Goal: Task Accomplishment & Management: Manage account settings

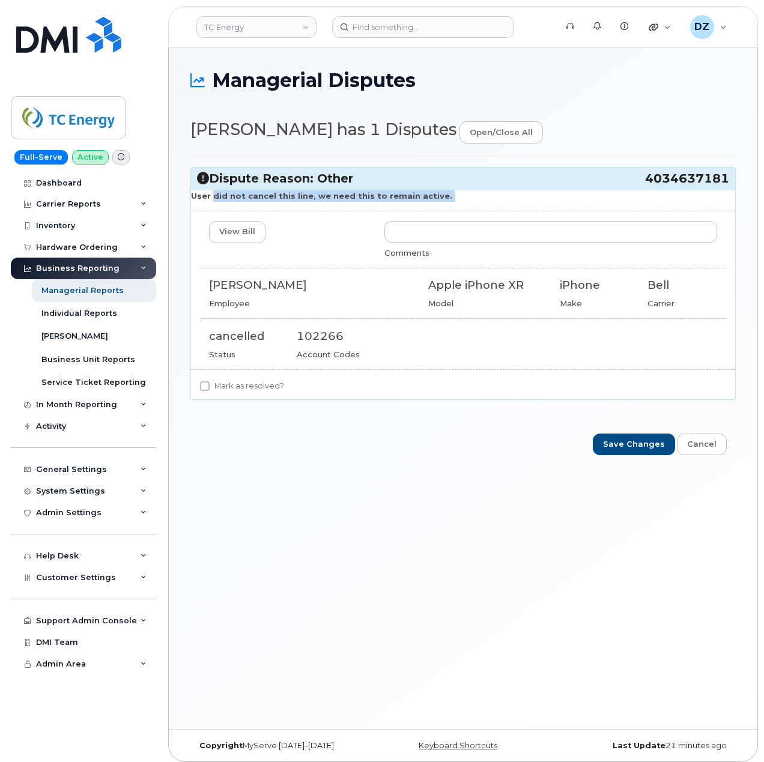
drag, startPoint x: 211, startPoint y: 197, endPoint x: 442, endPoint y: 210, distance: 231.0
click at [442, 210] on div "User did not cancel this line, we need this to remain active. View Bill Comment…" at bounding box center [463, 295] width 544 height 210
click at [476, 200] on p "User did not cancel this line, we need this to remain active." at bounding box center [463, 195] width 544 height 11
drag, startPoint x: 198, startPoint y: 198, endPoint x: 495, endPoint y: 195, distance: 297.4
click at [495, 195] on strong "Never order another number. I not sure why this showed up on the month bill." at bounding box center [363, 196] width 345 height 10
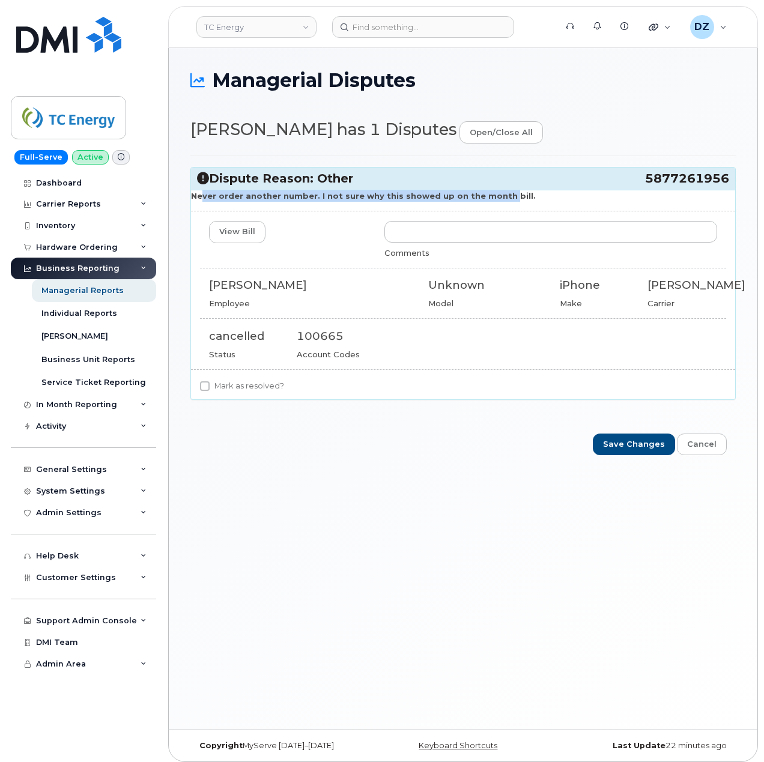
drag, startPoint x: 637, startPoint y: 180, endPoint x: 728, endPoint y: 188, distance: 91.0
click at [728, 188] on div "Dispute Reason: Other 5877261956" at bounding box center [463, 179] width 544 height 22
copy h3 "5877261956"
drag, startPoint x: 195, startPoint y: 200, endPoint x: 500, endPoint y: 200, distance: 305.2
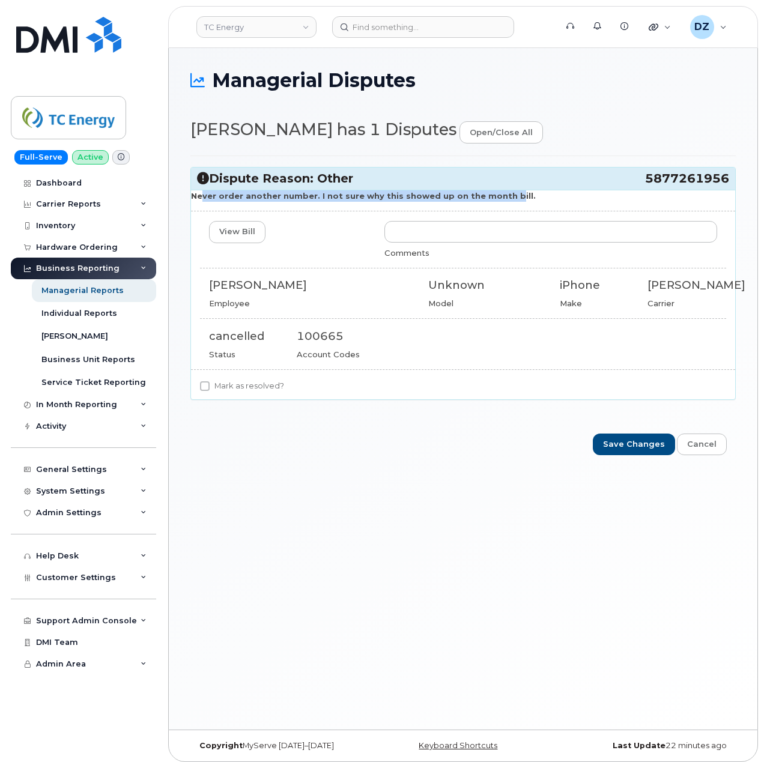
click at [500, 200] on strong "Never order another number. I not sure why this showed up on the month bill." at bounding box center [363, 196] width 345 height 10
drag, startPoint x: 643, startPoint y: 178, endPoint x: 729, endPoint y: 183, distance: 86.6
click at [729, 183] on div "Dispute Reason: Other 5877261956" at bounding box center [463, 179] width 544 height 22
click at [740, 222] on div "Managerial Disputes Randy Nielsen has 1 Disputes open/close all Dispute Reason:…" at bounding box center [463, 389] width 589 height 682
drag, startPoint x: 643, startPoint y: 180, endPoint x: 727, endPoint y: 183, distance: 84.2
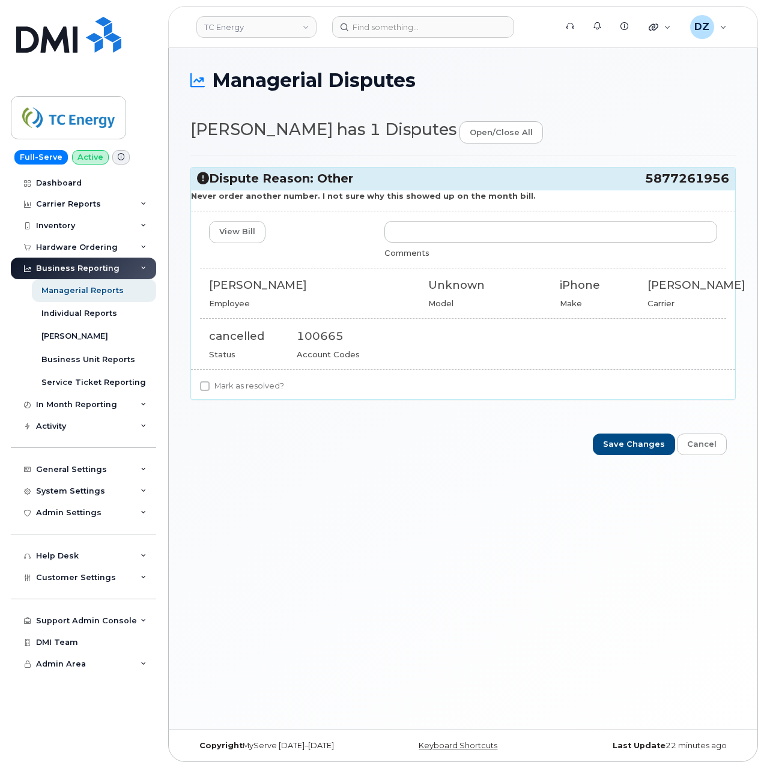
click at [727, 183] on h3 "Dispute Reason: Other 5877261956" at bounding box center [463, 179] width 532 height 16
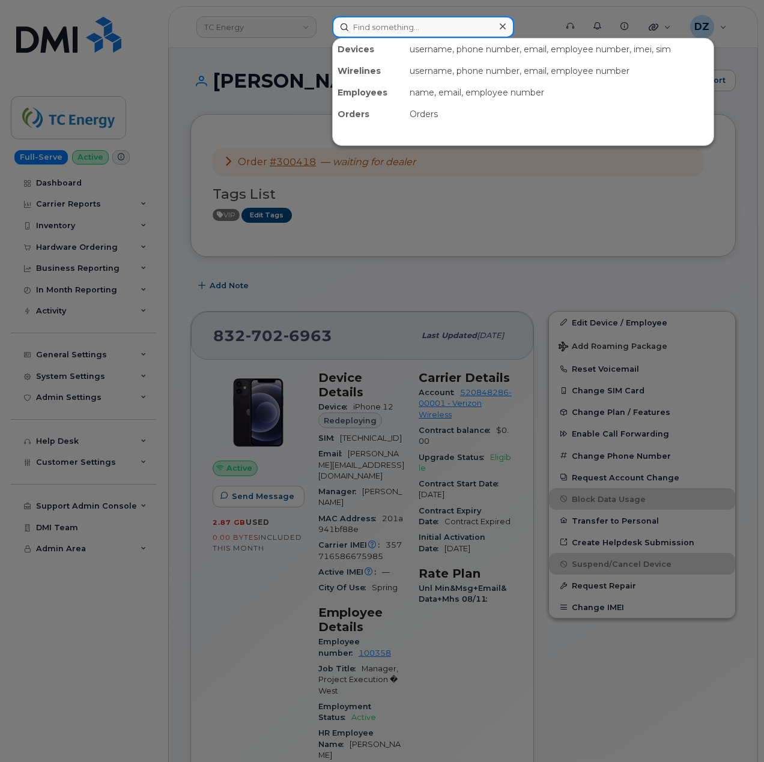
click at [407, 25] on input at bounding box center [423, 27] width 182 height 22
paste input "5877261956"
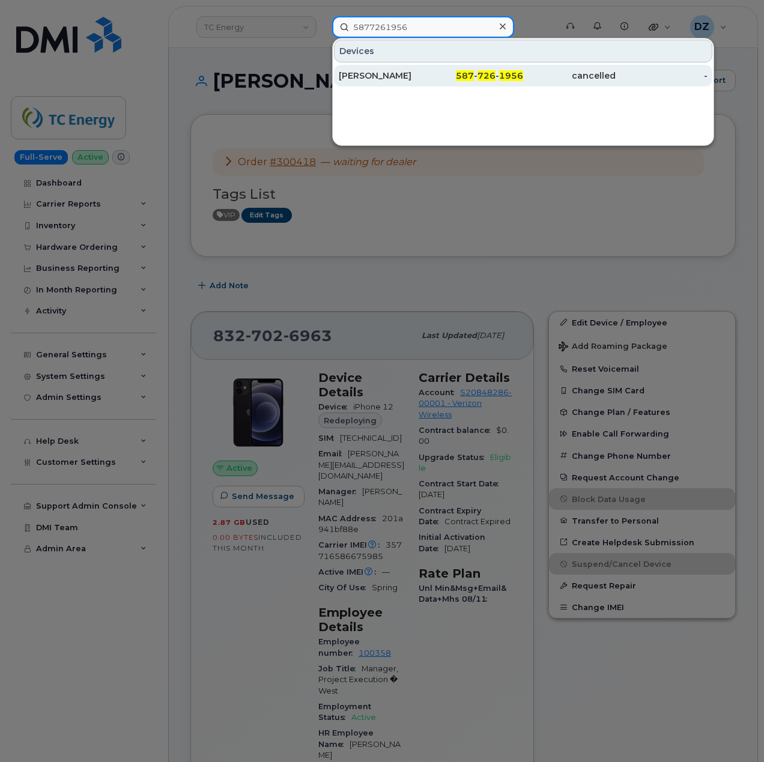
type input "5877261956"
click at [410, 82] on div "Mark Serra" at bounding box center [385, 76] width 93 height 22
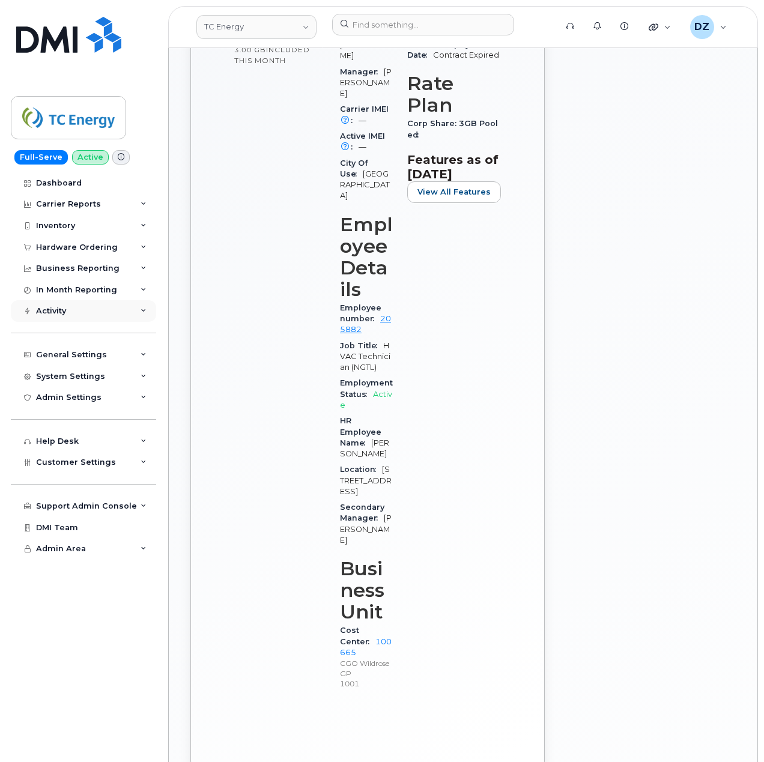
scroll to position [587, 0]
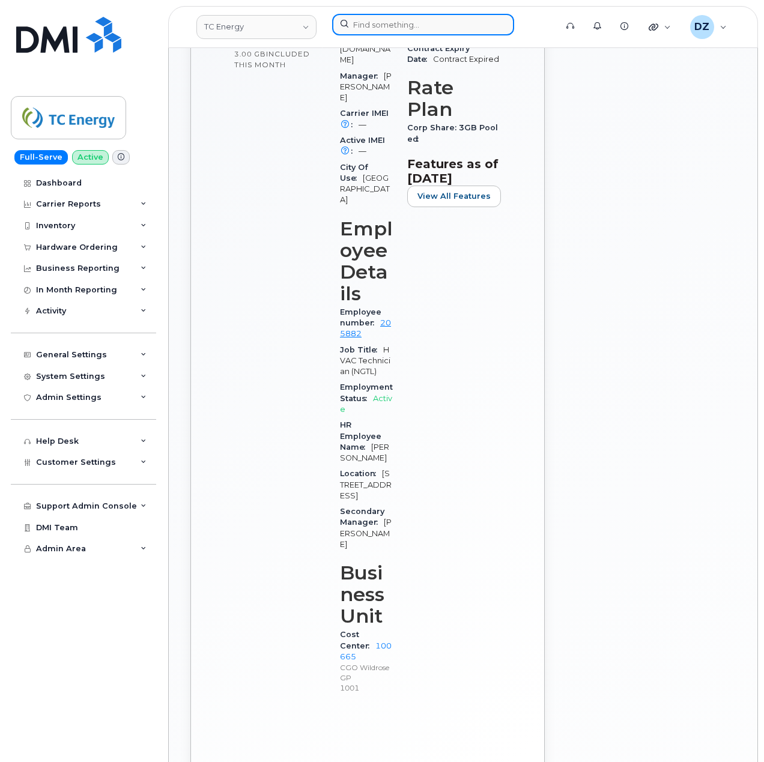
click at [399, 26] on input at bounding box center [423, 25] width 182 height 22
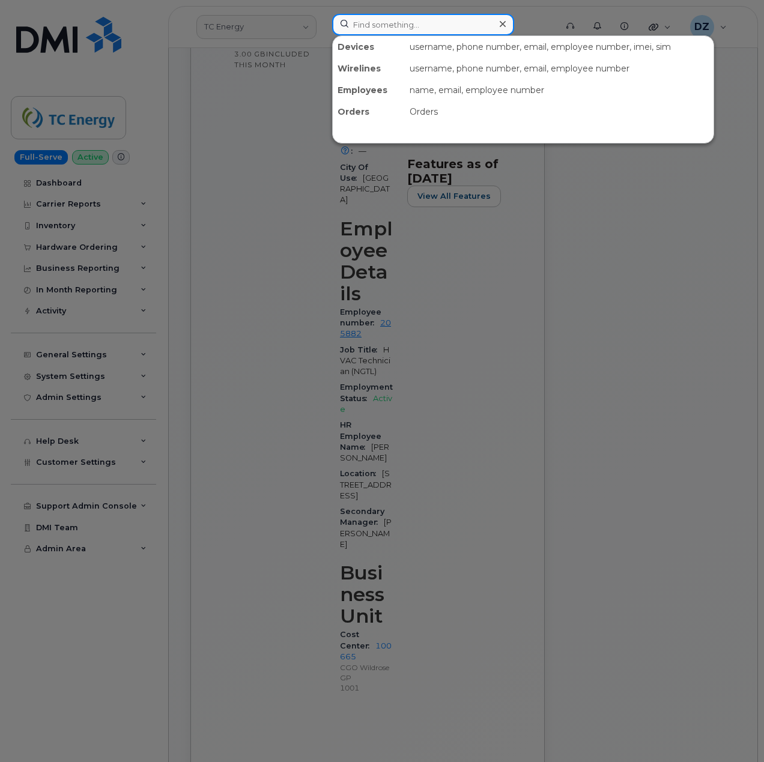
paste input "4034647891"
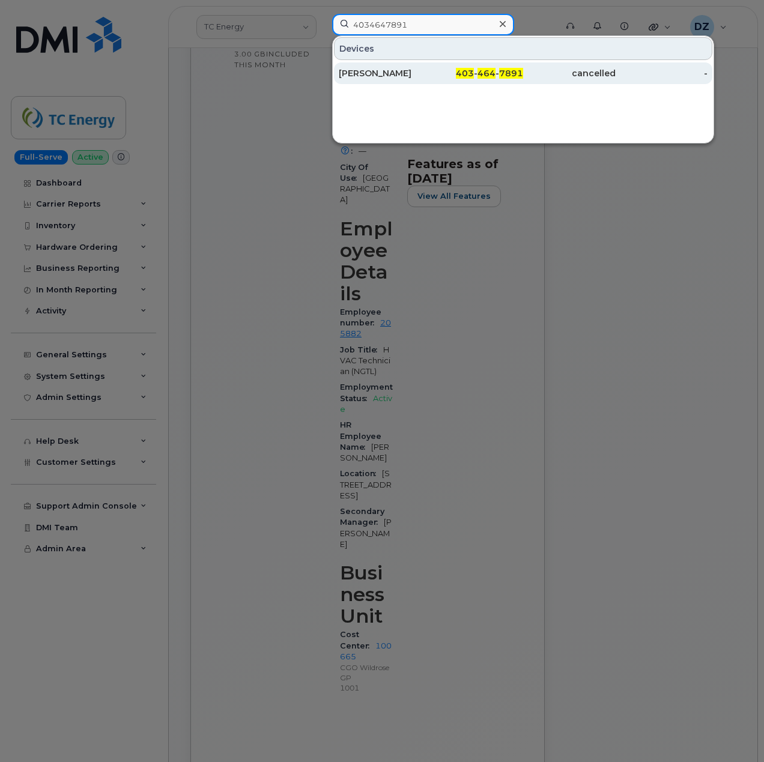
type input "4034647891"
click at [413, 70] on div "[PERSON_NAME]" at bounding box center [385, 73] width 93 height 12
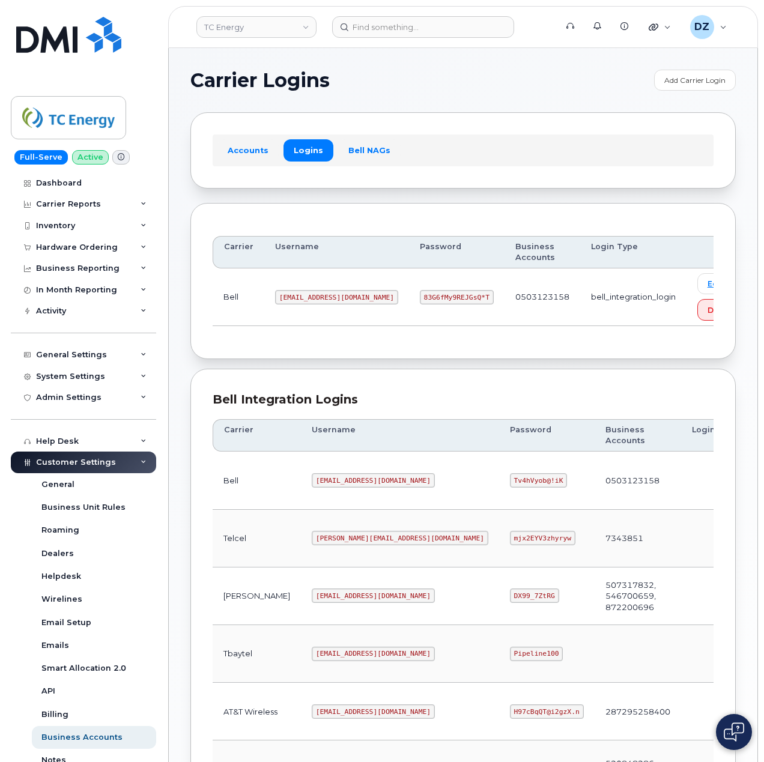
scroll to position [244, 0]
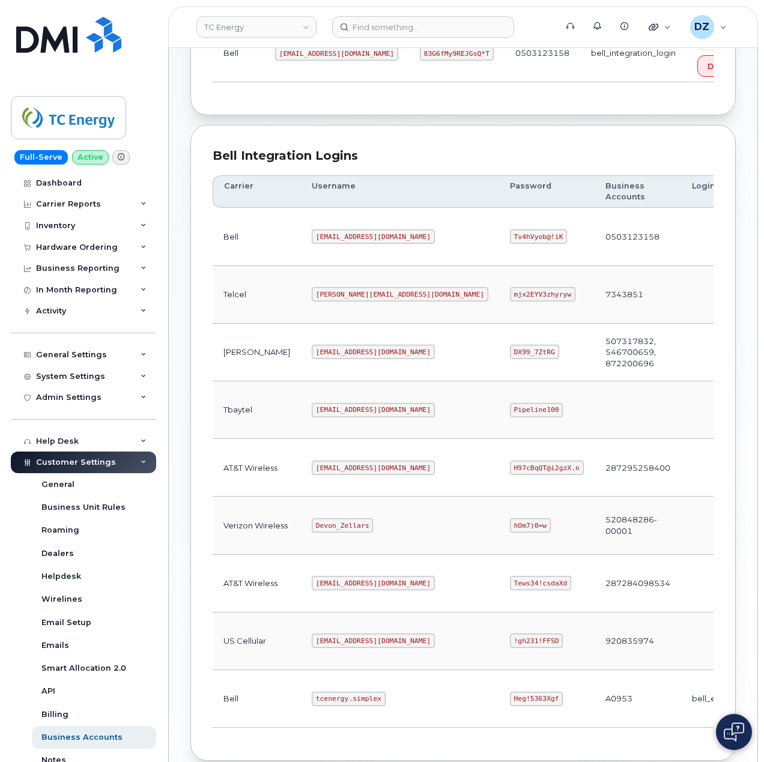
click at [312, 354] on code "tcenergy@myserve.ca" at bounding box center [373, 352] width 123 height 14
click at [353, 358] on code "tcenergy@myserve.ca" at bounding box center [373, 352] width 123 height 14
copy code "tcenergy@myserve.ca"
drag, startPoint x: 426, startPoint y: 358, endPoint x: 467, endPoint y: 359, distance: 40.9
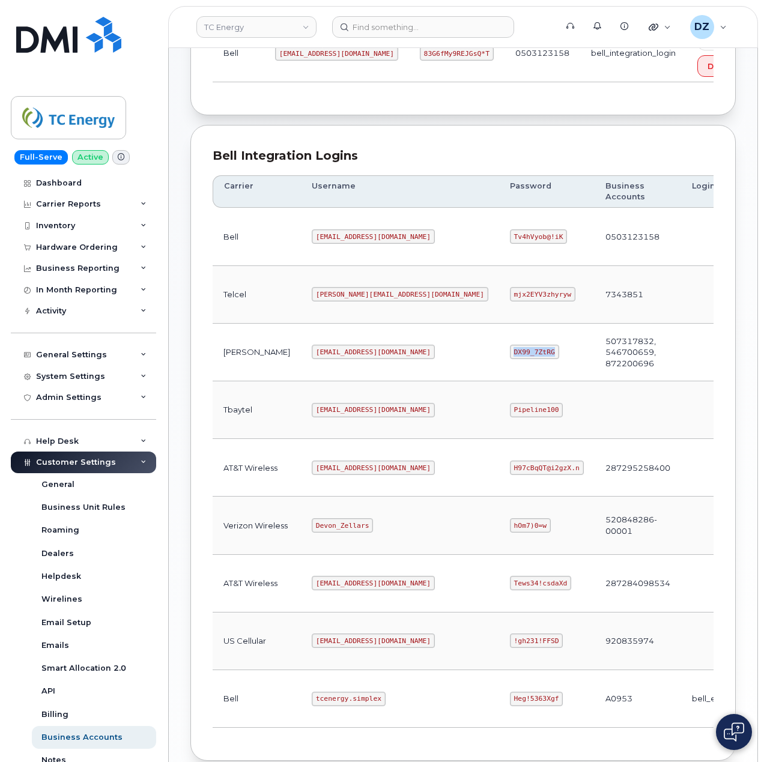
click at [510, 359] on code "DX99_7ZtRG" at bounding box center [534, 352] width 49 height 14
copy code "DX99_7ZtRG"
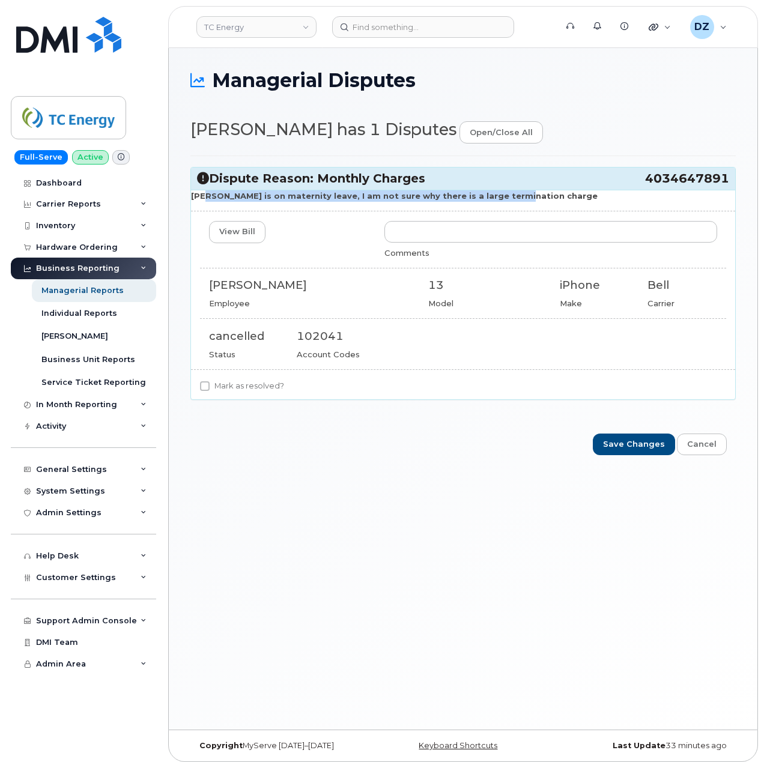
drag, startPoint x: 205, startPoint y: 197, endPoint x: 498, endPoint y: 198, distance: 293.1
click at [498, 198] on strong "Sam is on maternity leave, I am not sure why there is a large termination charge" at bounding box center [394, 196] width 407 height 10
drag, startPoint x: 640, startPoint y: 181, endPoint x: 726, endPoint y: 181, distance: 86.5
click at [726, 181] on h3 "Dispute Reason: Monthly Charges 4034647891" at bounding box center [463, 179] width 532 height 16
copy h3 "4034647891"
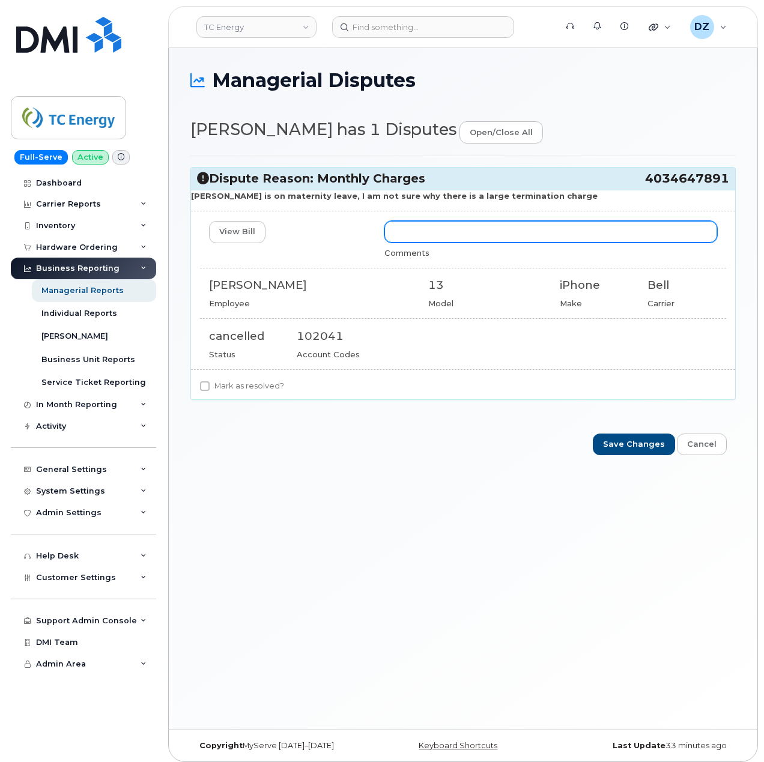
click at [431, 234] on input "text" at bounding box center [550, 232] width 333 height 22
drag, startPoint x: 646, startPoint y: 232, endPoint x: 687, endPoint y: 246, distance: 43.3
click at [646, 232] on input "Cancellation was requested as part of a bulk cancellation for line that had no …" at bounding box center [550, 232] width 333 height 22
click at [681, 235] on input "Cancellation was requested as part of a bulk cancellation for lines that had no…" at bounding box center [550, 232] width 333 height 22
click at [694, 232] on input "Cancellation was requested as part of a bulk cancellation for lines that had no…" at bounding box center [550, 232] width 333 height 22
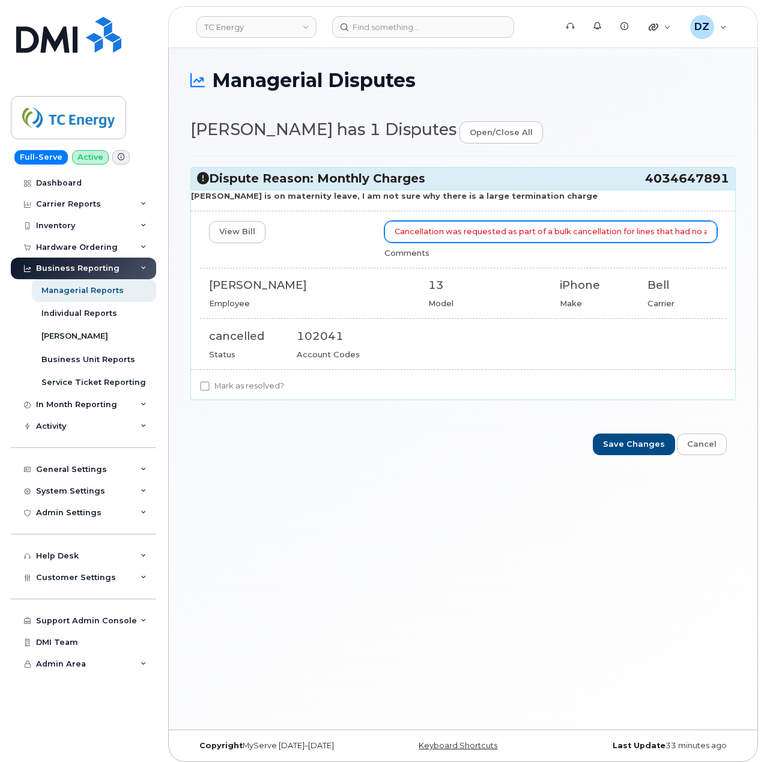
click at [532, 235] on input "Cancellation was requested as part of a bulk cancellation for lines that had no…" at bounding box center [550, 232] width 333 height 22
type input "Cancellation was requested as part of a bulk cancellation for lines that had no…"
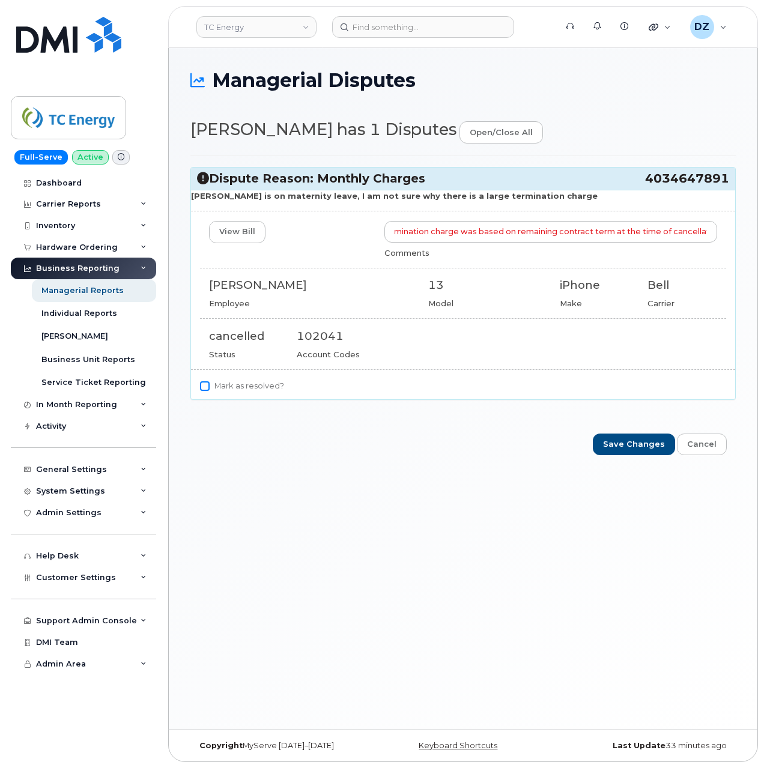
click at [203, 388] on input "Mark as resolved?" at bounding box center [205, 386] width 10 height 10
checkbox input "true"
click at [645, 450] on input "Save Changes" at bounding box center [634, 445] width 82 height 22
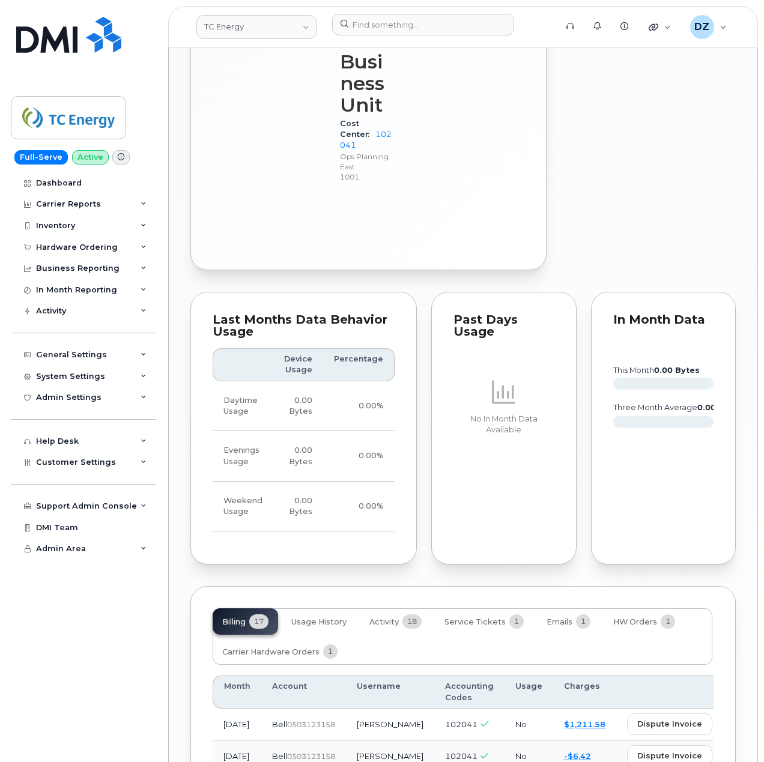
scroll to position [1281, 0]
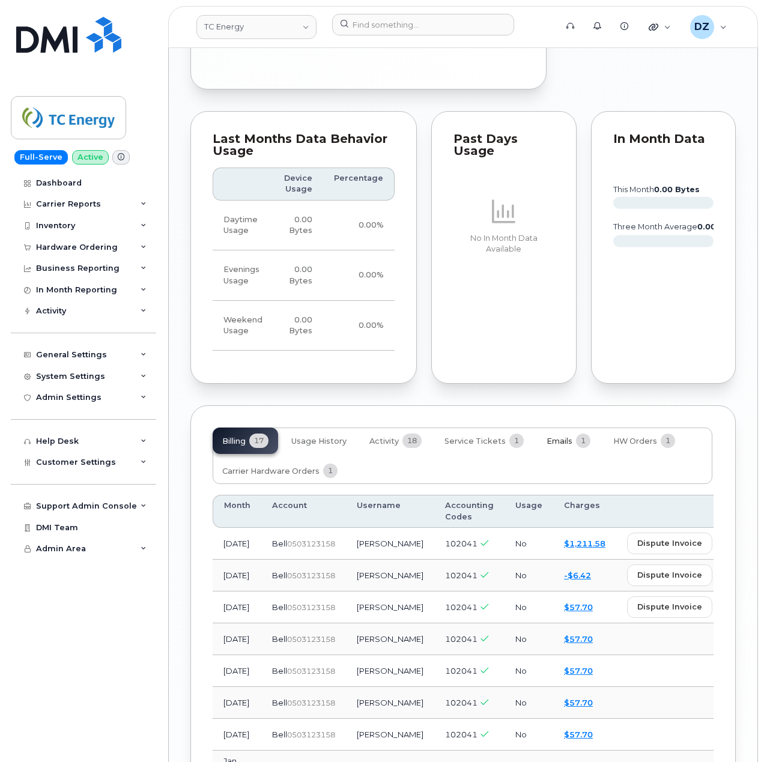
click at [568, 437] on span "Emails" at bounding box center [560, 442] width 26 height 10
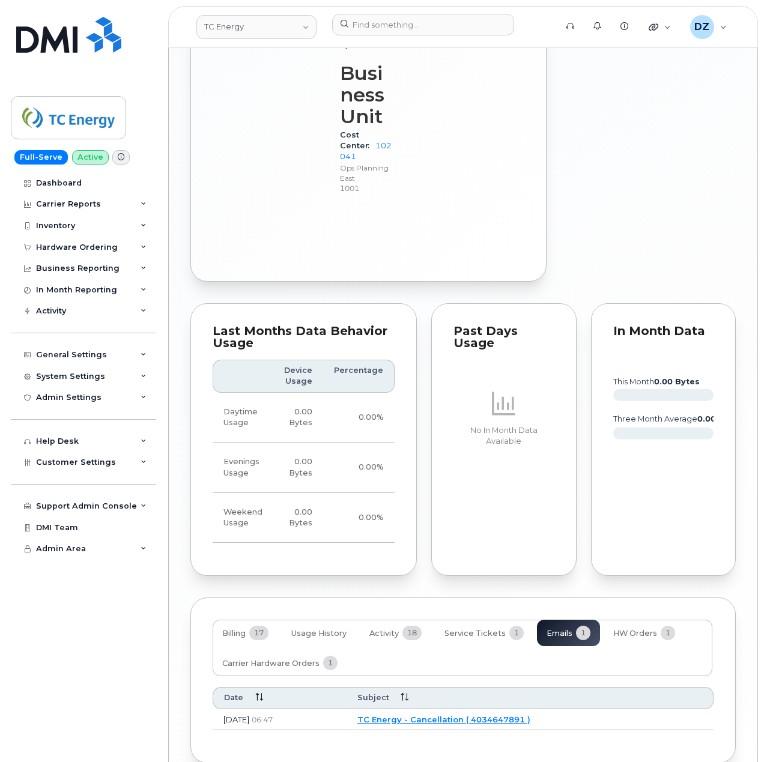
scroll to position [969, 0]
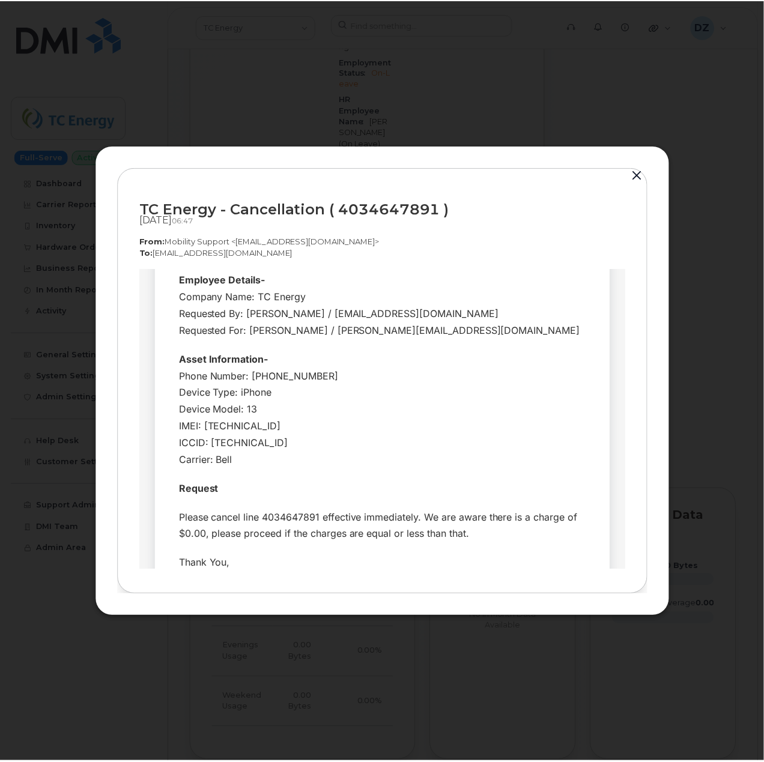
scroll to position [160, 0]
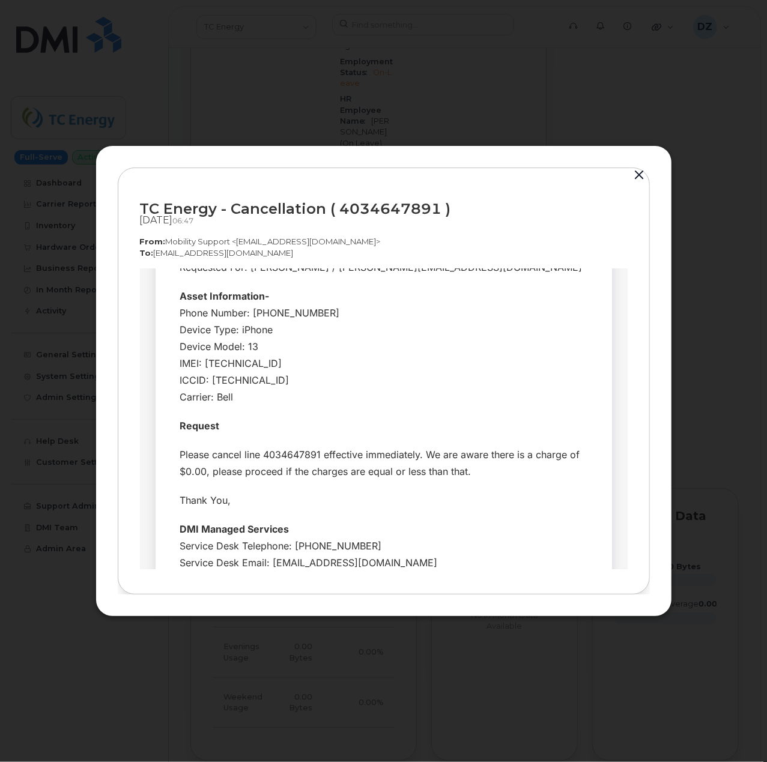
click at [638, 175] on button "button" at bounding box center [640, 175] width 18 height 17
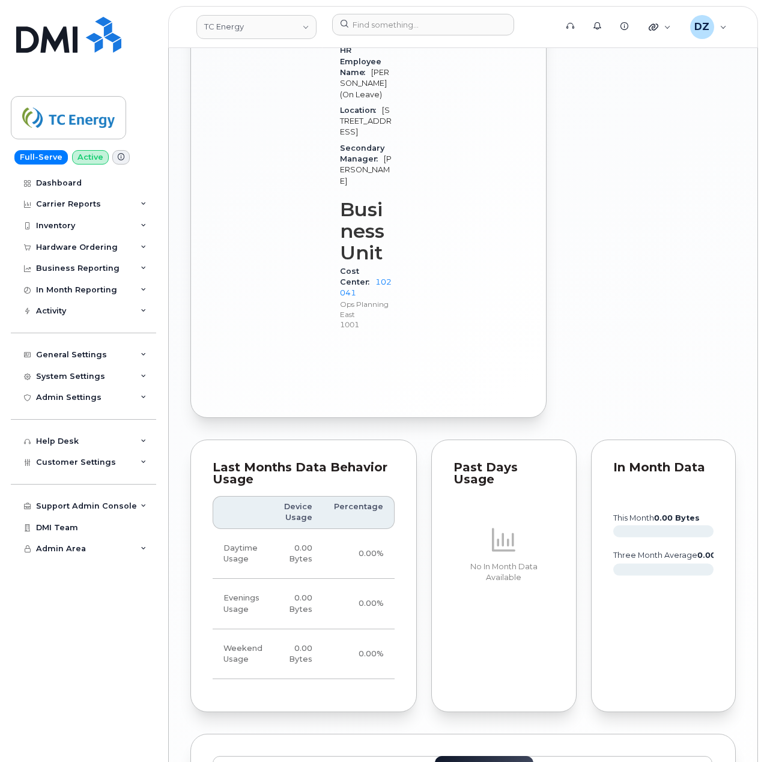
scroll to position [979, 0]
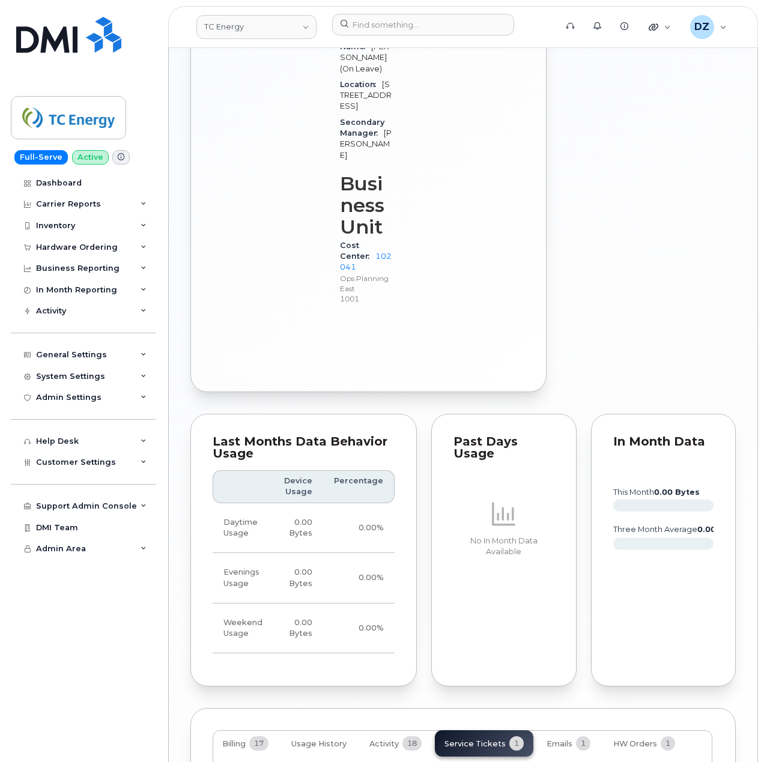
drag, startPoint x: 288, startPoint y: 646, endPoint x: 220, endPoint y: 656, distance: 69.1
copy td "SCTASK0678593"
click at [243, 739] on span "Billing" at bounding box center [233, 744] width 23 height 10
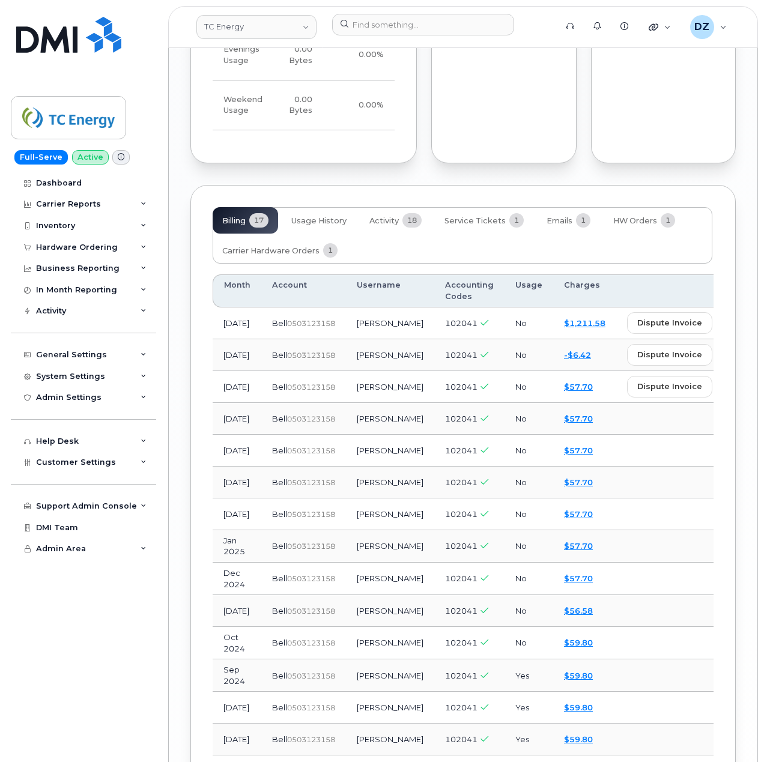
scroll to position [1519, 0]
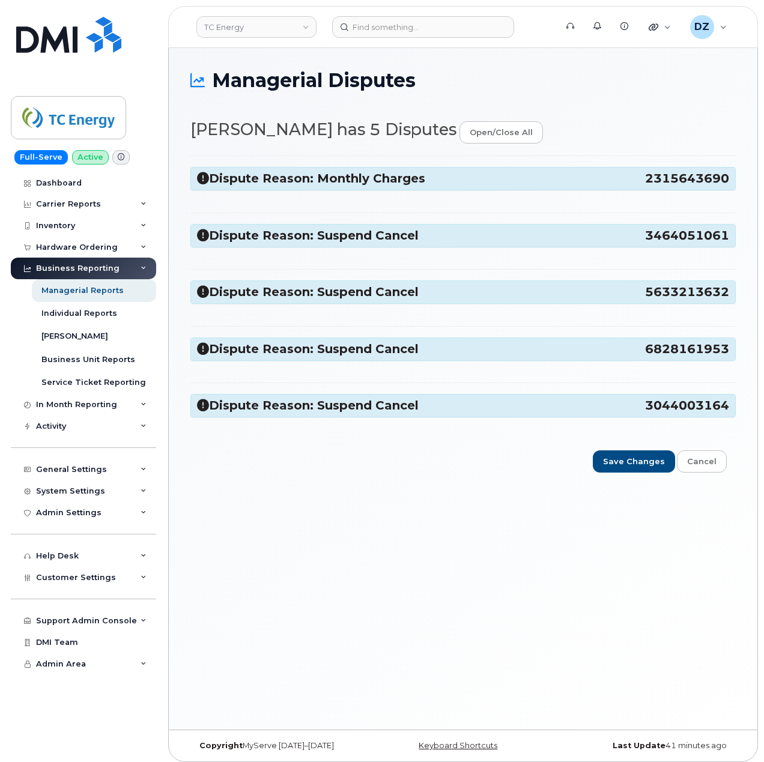
click at [654, 177] on span "2315643690" at bounding box center [687, 179] width 84 height 16
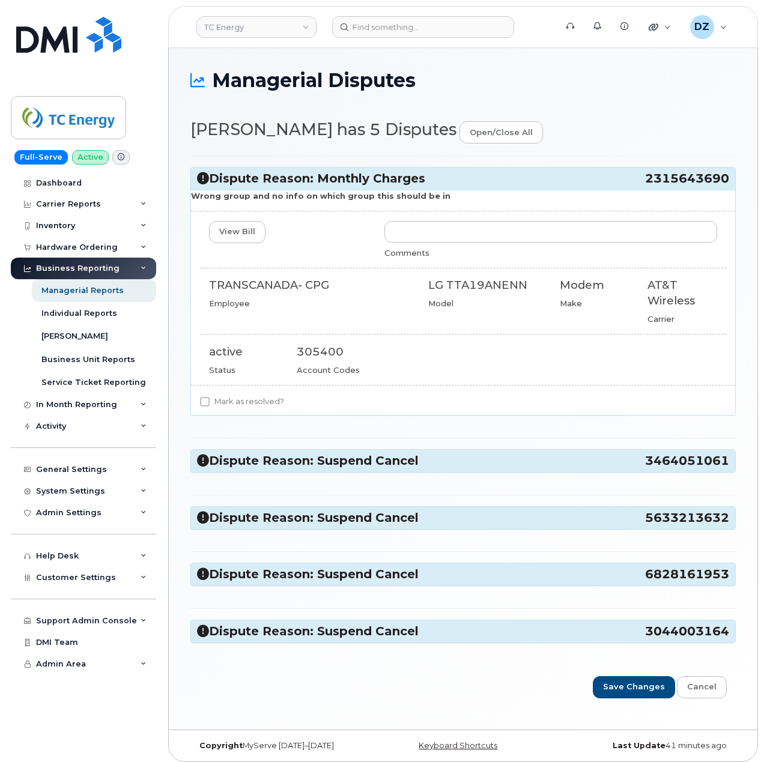
click at [639, 469] on h3 "Dispute Reason: Suspend Cancel 3464051061" at bounding box center [463, 461] width 532 height 16
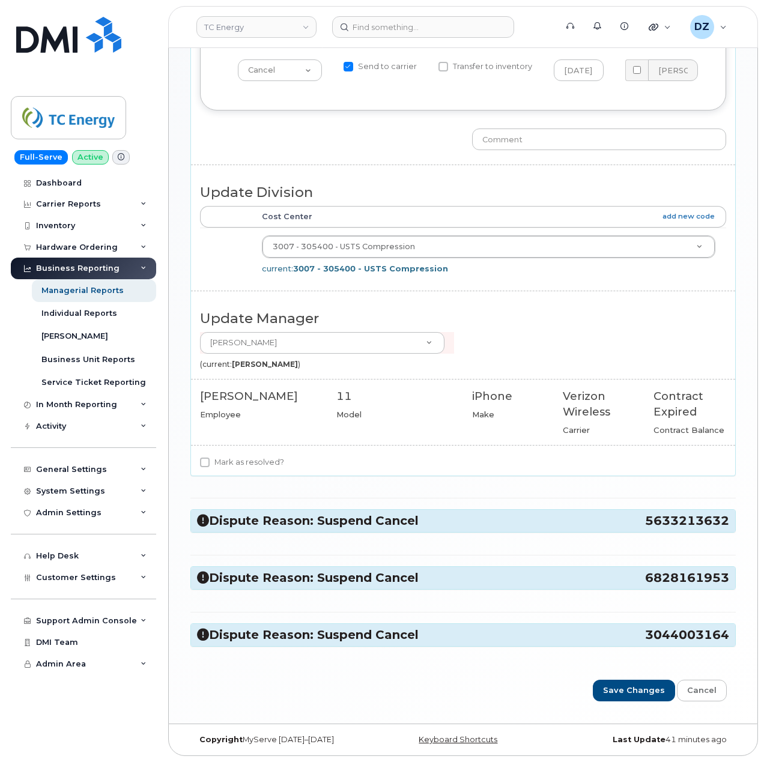
scroll to position [505, 0]
click at [601, 513] on h3 "Dispute Reason: Suspend Cancel 5633213632" at bounding box center [463, 521] width 532 height 16
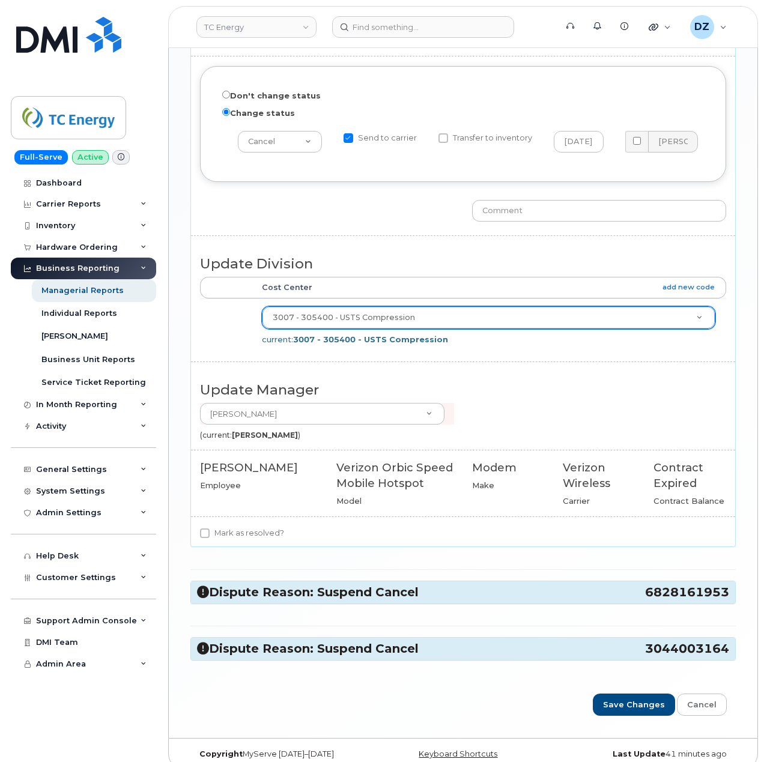
scroll to position [986, 0]
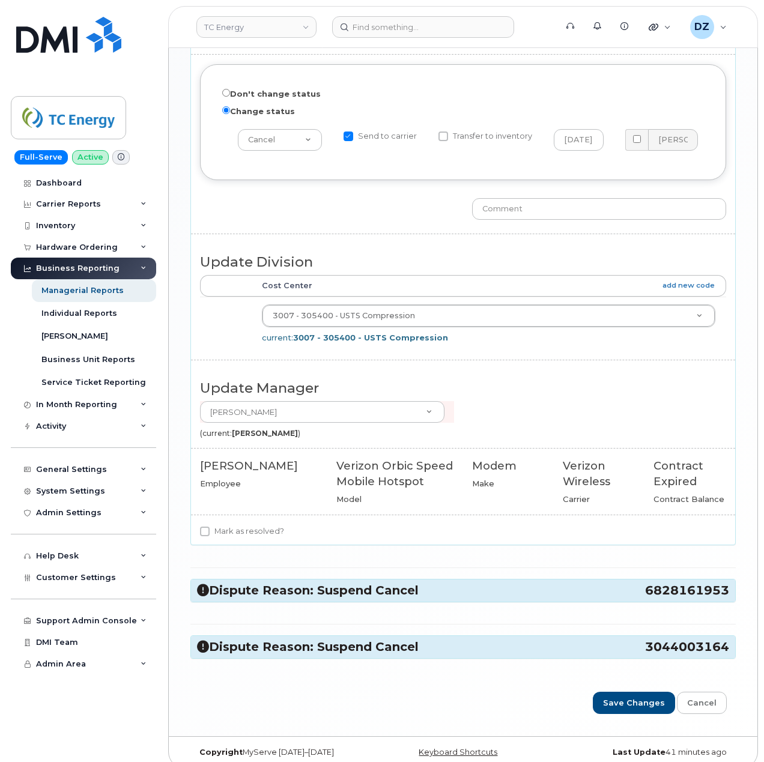
click at [573, 599] on h3 "Dispute Reason: Suspend Cancel 6828161953" at bounding box center [463, 591] width 532 height 16
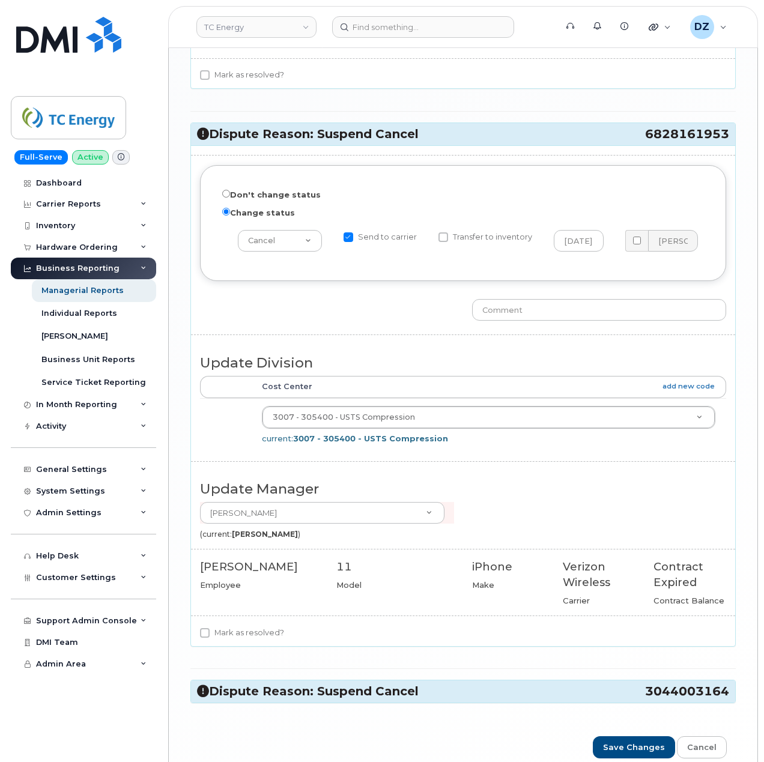
scroll to position [1514, 0]
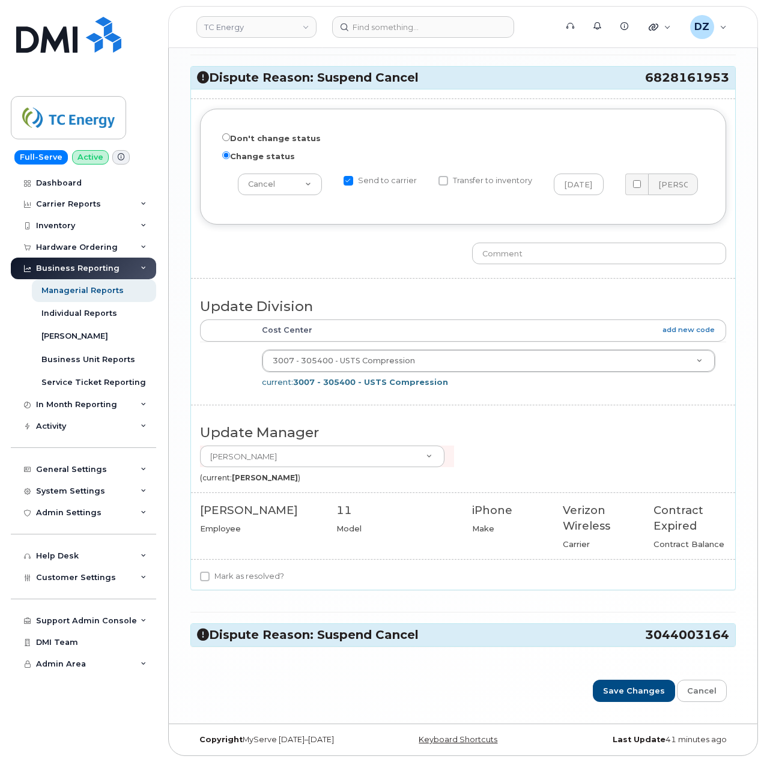
click at [580, 631] on h3 "Dispute Reason: Suspend Cancel 3044003164" at bounding box center [463, 635] width 532 height 16
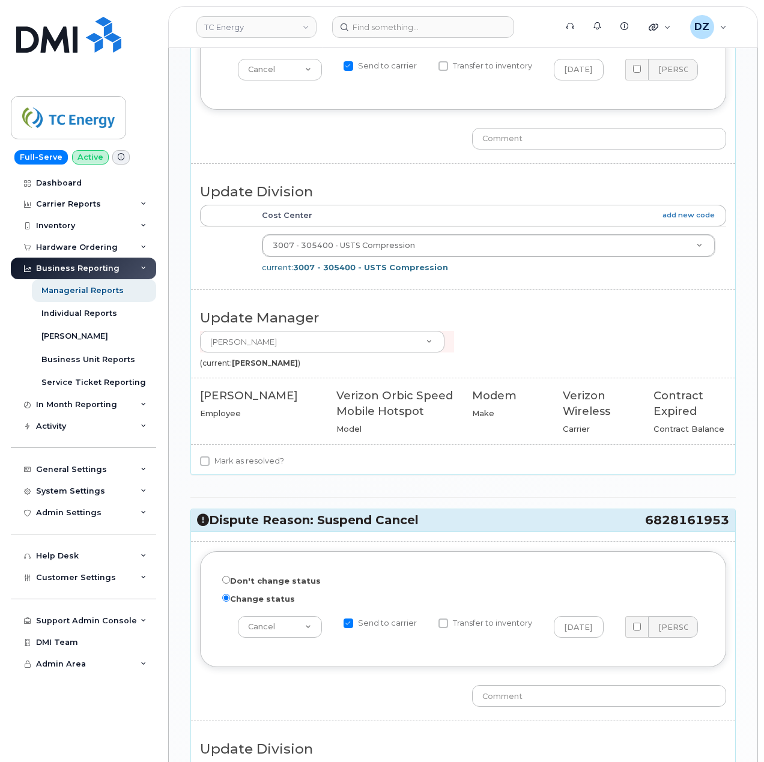
scroll to position [736, 0]
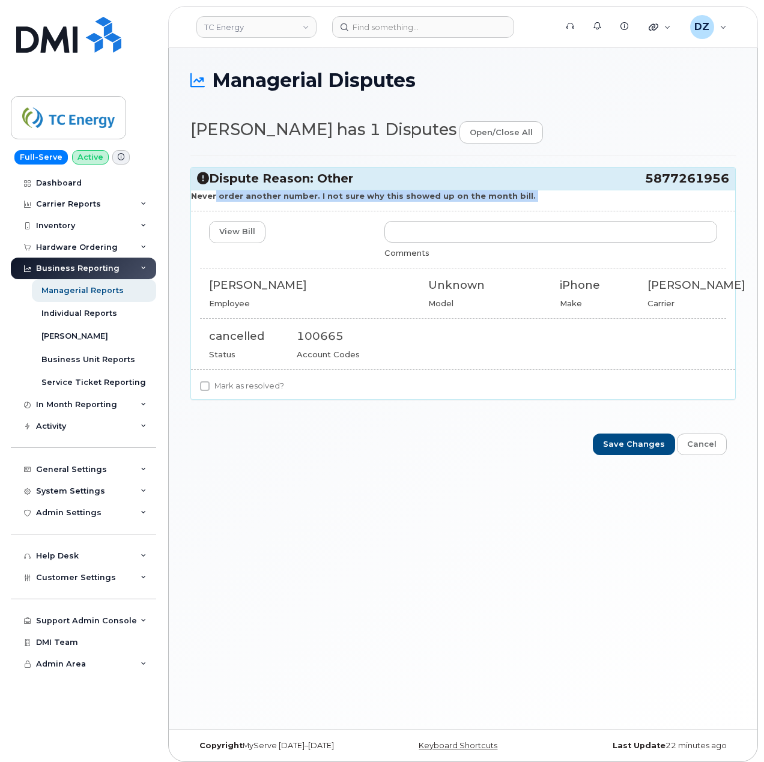
drag, startPoint x: 211, startPoint y: 200, endPoint x: 510, endPoint y: 203, distance: 298.6
click at [510, 203] on div "Never order another number. I not sure why this showed up on the month bill. Vi…" at bounding box center [463, 295] width 544 height 210
drag, startPoint x: 643, startPoint y: 180, endPoint x: 727, endPoint y: 184, distance: 84.2
click at [727, 184] on h3 "Dispute Reason: Other 5877261956" at bounding box center [463, 179] width 532 height 16
click at [727, 184] on span "5877261956" at bounding box center [687, 179] width 84 height 16
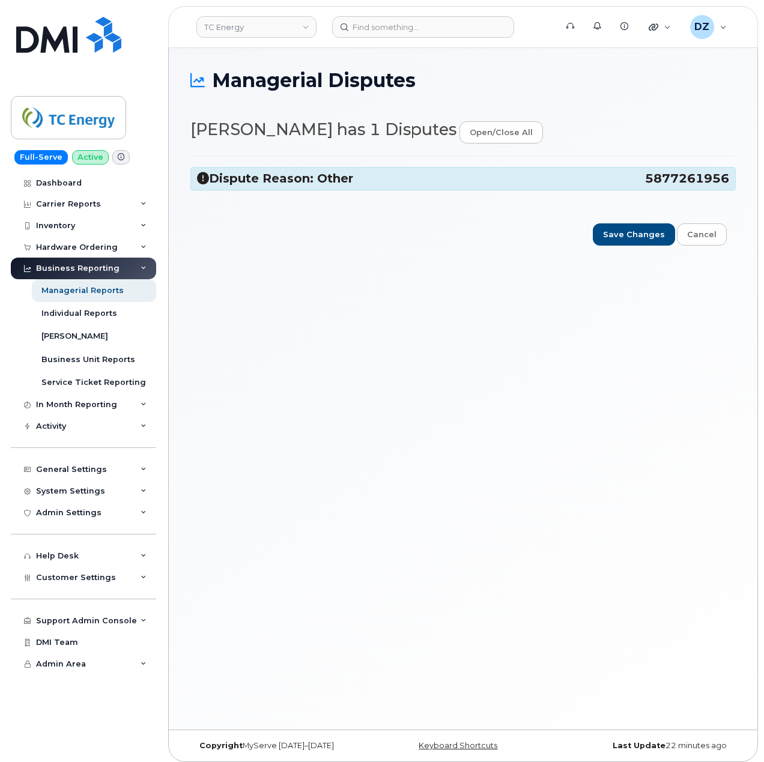
drag, startPoint x: 645, startPoint y: 181, endPoint x: 729, endPoint y: 190, distance: 84.6
click at [729, 190] on div "Dispute Reason: Other 5877261956 Never order another number. I not sure why thi…" at bounding box center [462, 179] width 545 height 46
click at [666, 181] on span "5877261956" at bounding box center [687, 179] width 84 height 16
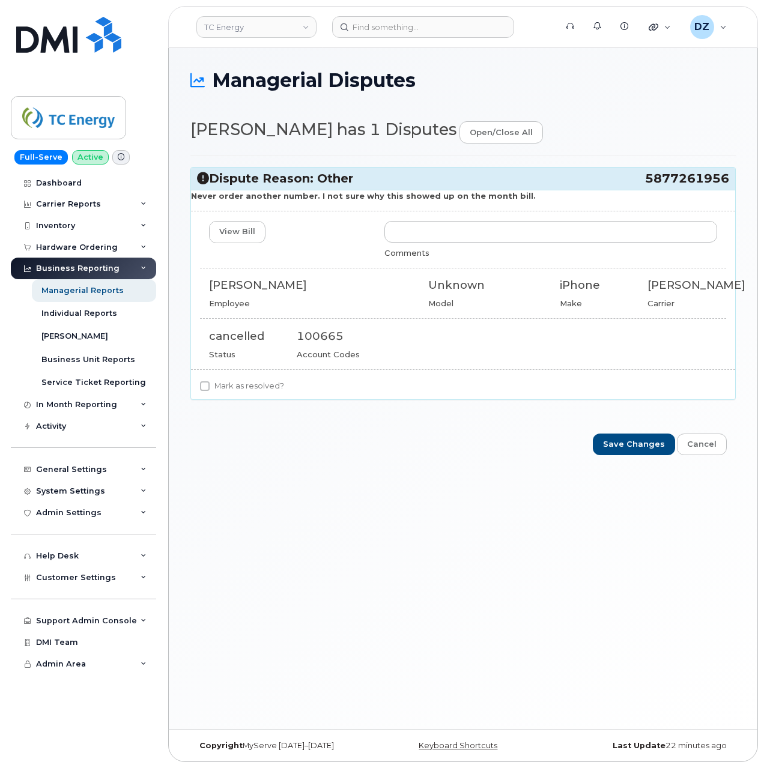
drag, startPoint x: 632, startPoint y: 183, endPoint x: 728, endPoint y: 186, distance: 96.2
click at [728, 186] on h3 "Dispute Reason: Other 5877261956" at bounding box center [463, 179] width 532 height 16
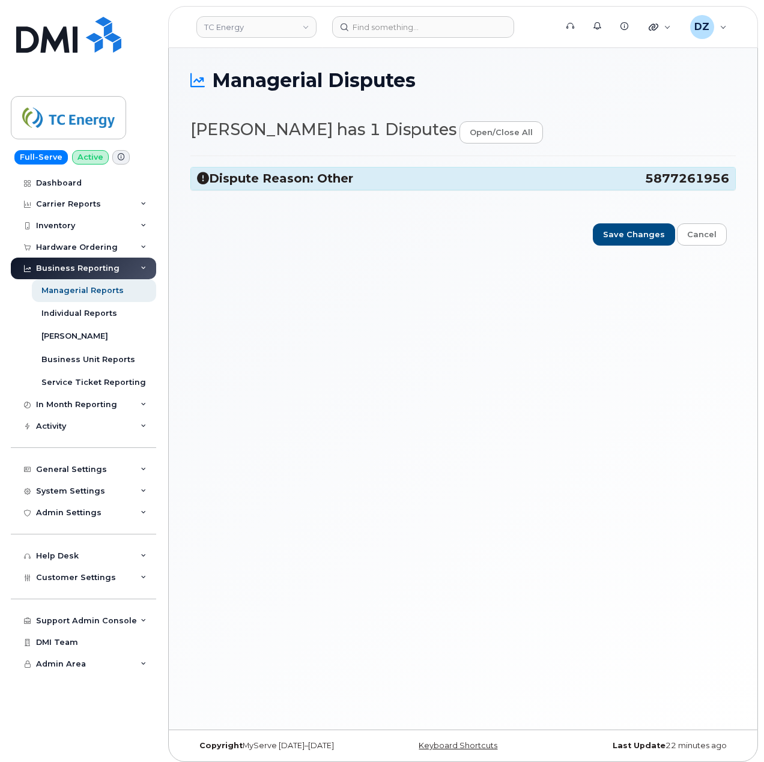
copy h3 "5877261956"
click at [431, 181] on h3 "Dispute Reason: Other 5877261956" at bounding box center [463, 179] width 532 height 16
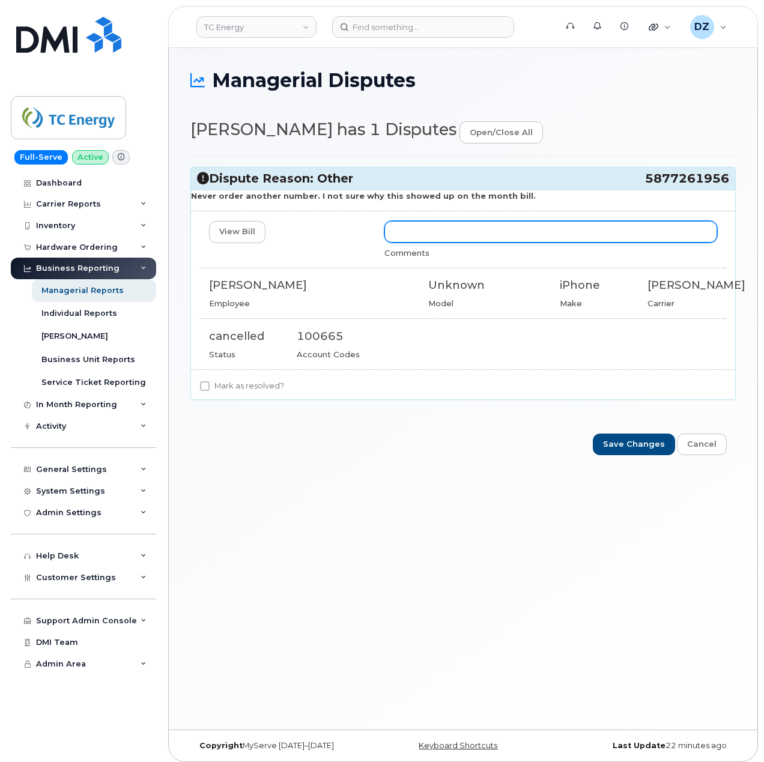
click at [474, 238] on input "text" at bounding box center [550, 232] width 333 height 22
type input "Cancellation submitted to carrier"
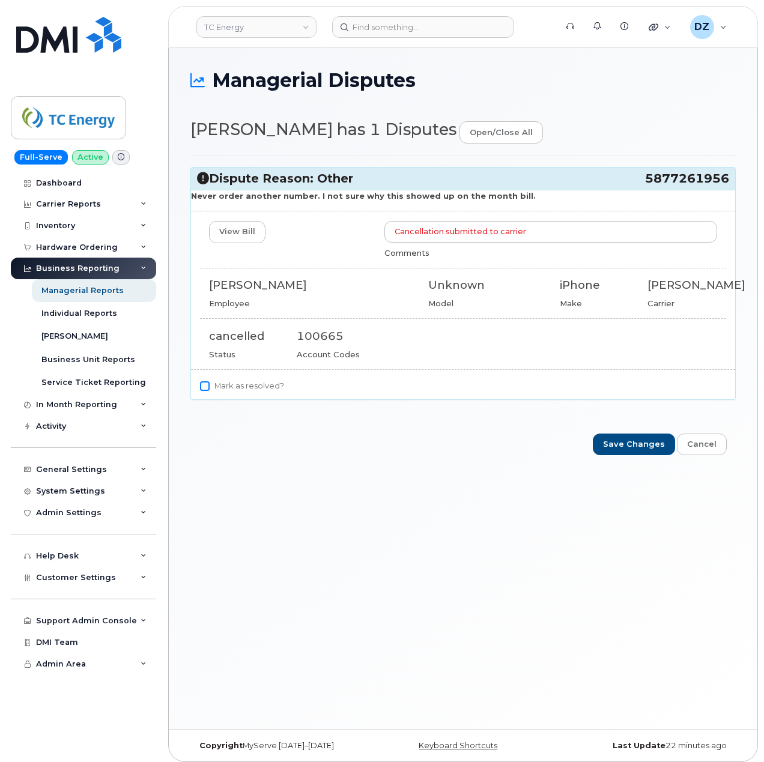
click at [207, 387] on input "Mark as resolved?" at bounding box center [205, 386] width 10 height 10
checkbox input "true"
click at [571, 229] on input "Cancellation submitted to carrier" at bounding box center [550, 232] width 333 height 22
click at [541, 234] on input "Cancellation submitted to carrier" at bounding box center [550, 232] width 333 height 22
click at [620, 234] on input "Cancellation submitted to carrier." at bounding box center [550, 232] width 333 height 22
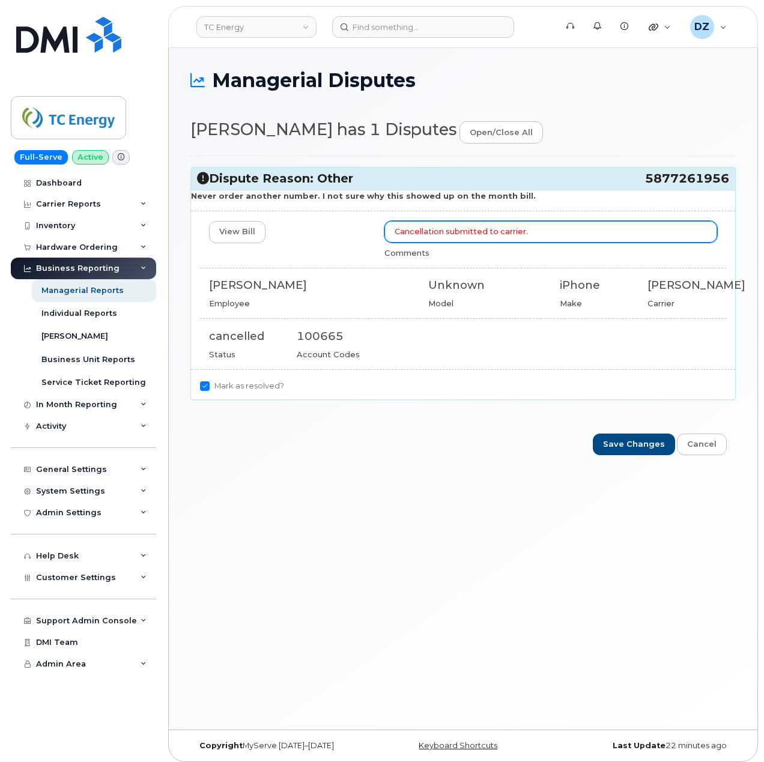
paste input "As requested, line mentioned below will be cancelled at the end of the current …"
type input "Cancellation submitted to carrier. As requested, line mentioned below will be c…"
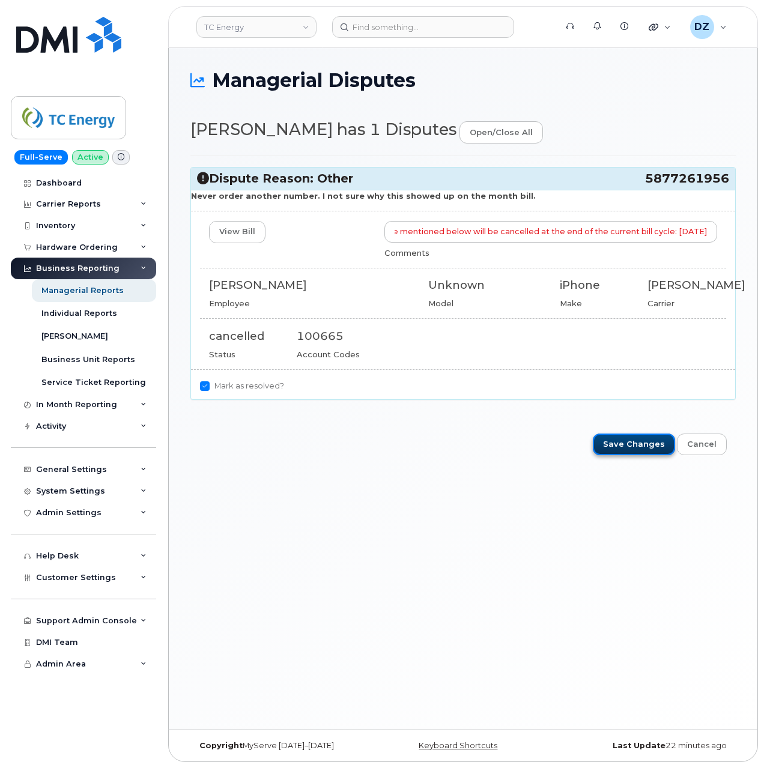
scroll to position [0, 0]
click at [644, 448] on input "Save Changes" at bounding box center [634, 445] width 82 height 22
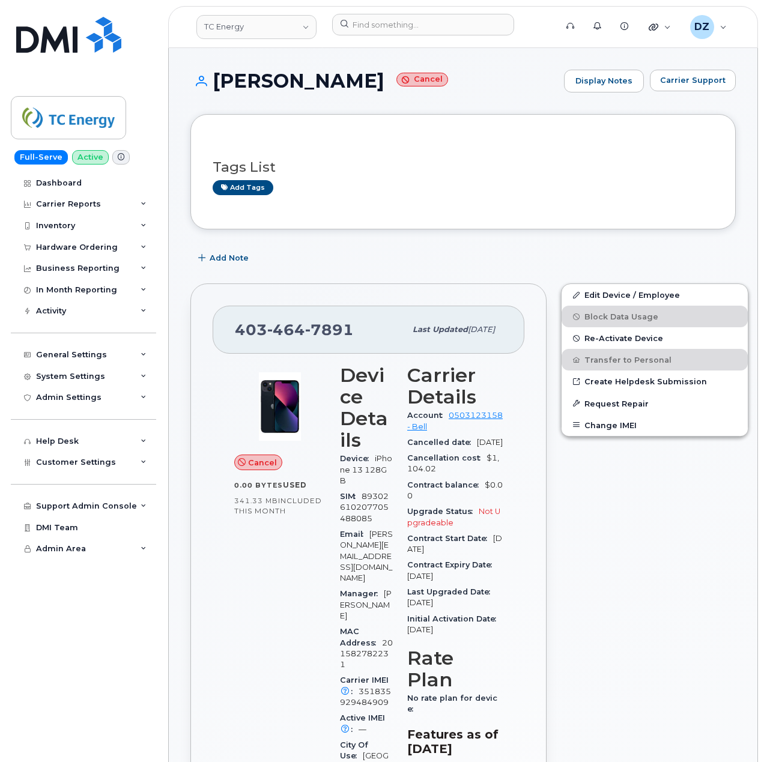
scroll to position [1519, 0]
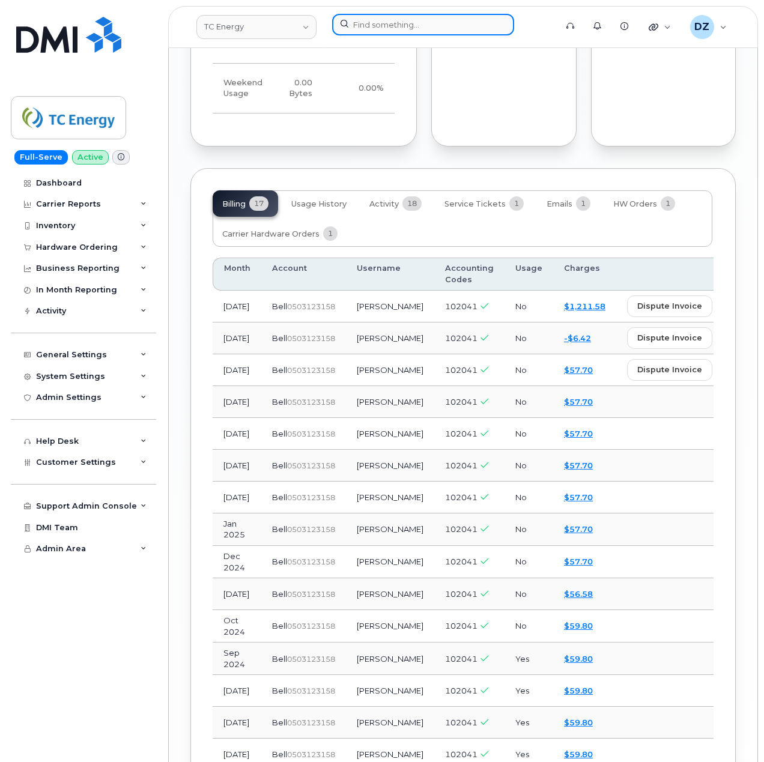
click at [419, 26] on input at bounding box center [423, 25] width 182 height 22
paste input "5877261956"
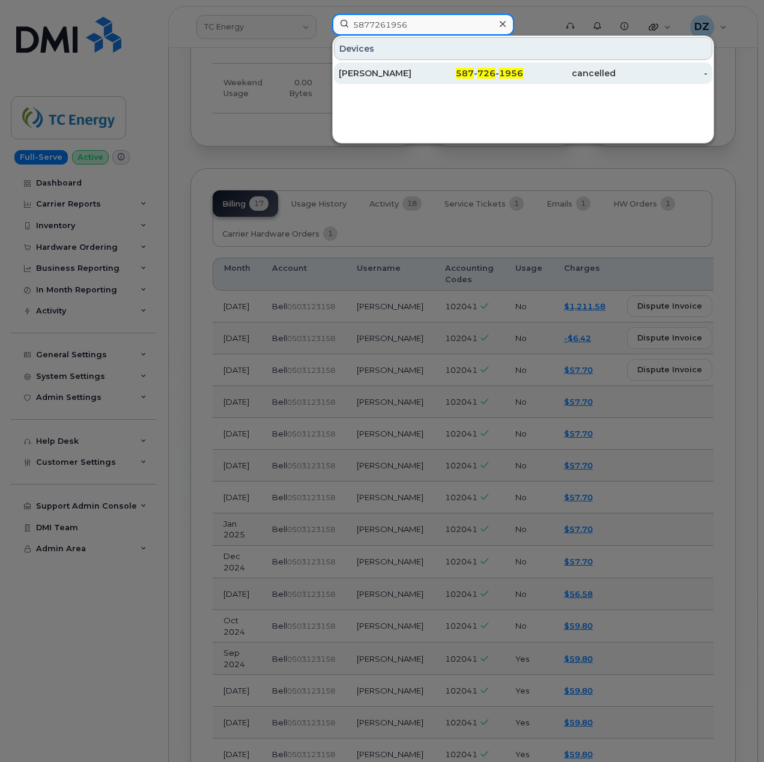
type input "5877261956"
click at [451, 76] on div "587 - 726 - 1956" at bounding box center [477, 73] width 93 height 12
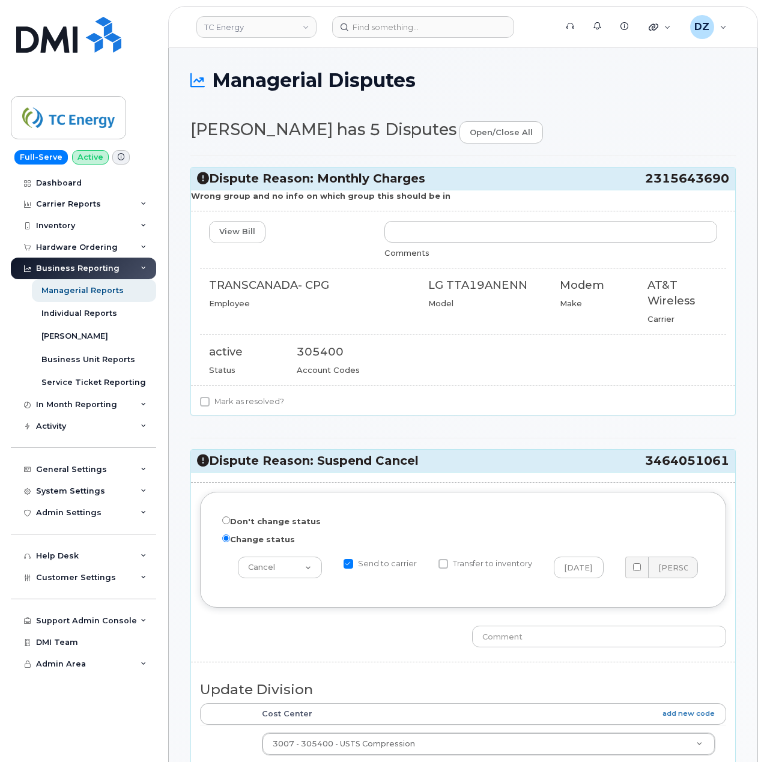
drag, startPoint x: 252, startPoint y: 198, endPoint x: 437, endPoint y: 195, distance: 185.0
click at [437, 195] on p "Wrong group and no info on which group this should be in" at bounding box center [463, 195] width 544 height 11
click at [244, 235] on link "View Bill" at bounding box center [237, 232] width 56 height 22
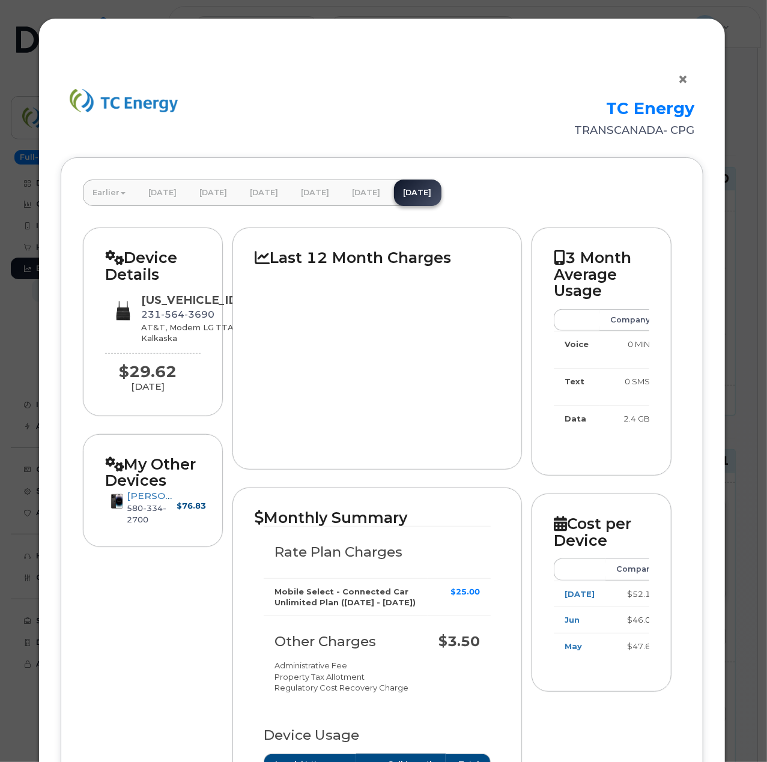
click at [678, 78] on button "×" at bounding box center [686, 80] width 17 height 18
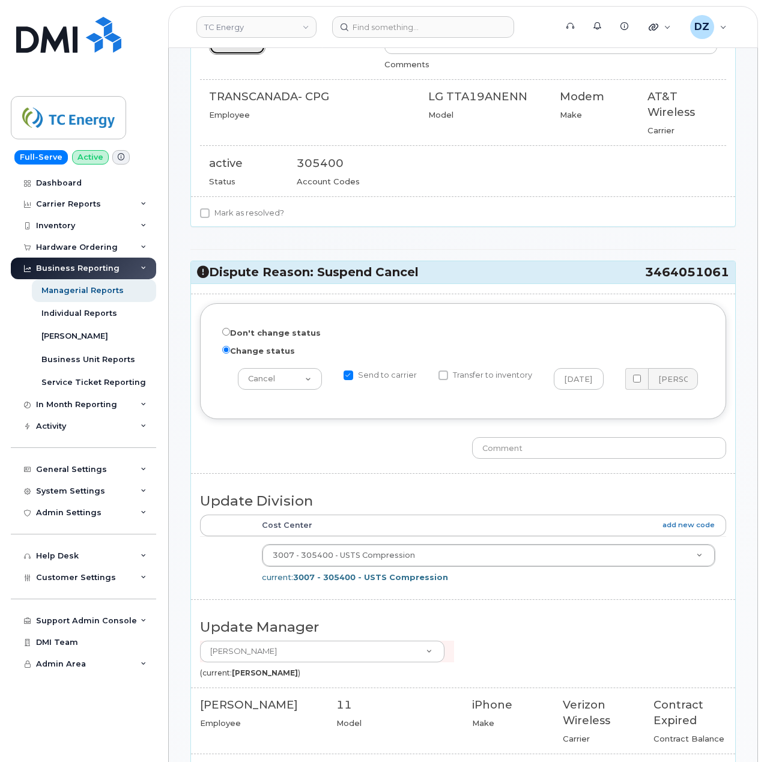
scroll to position [240, 0]
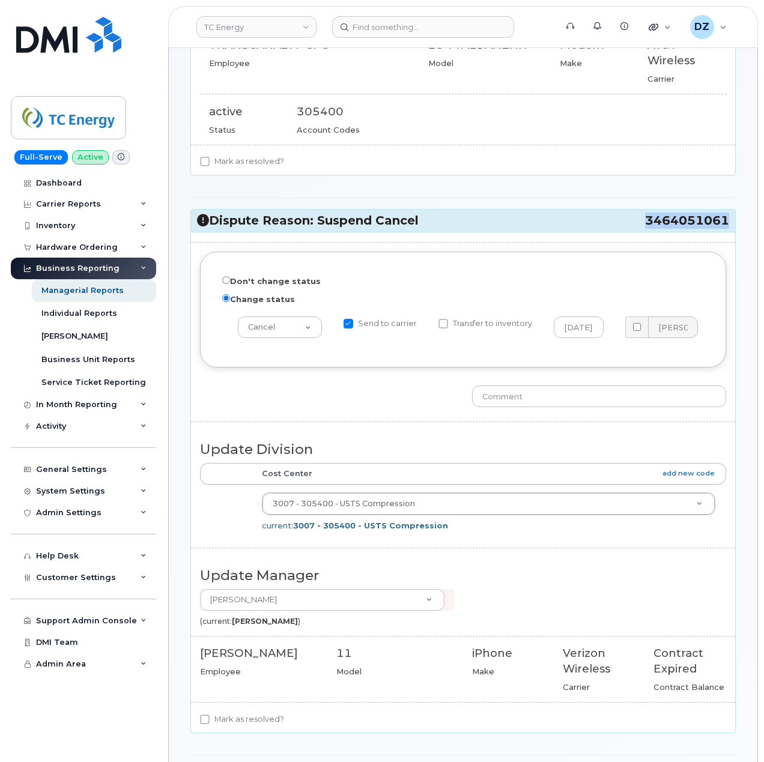
drag, startPoint x: 654, startPoint y: 222, endPoint x: 726, endPoint y: 229, distance: 71.8
click at [726, 229] on span "3464051061" at bounding box center [687, 221] width 84 height 16
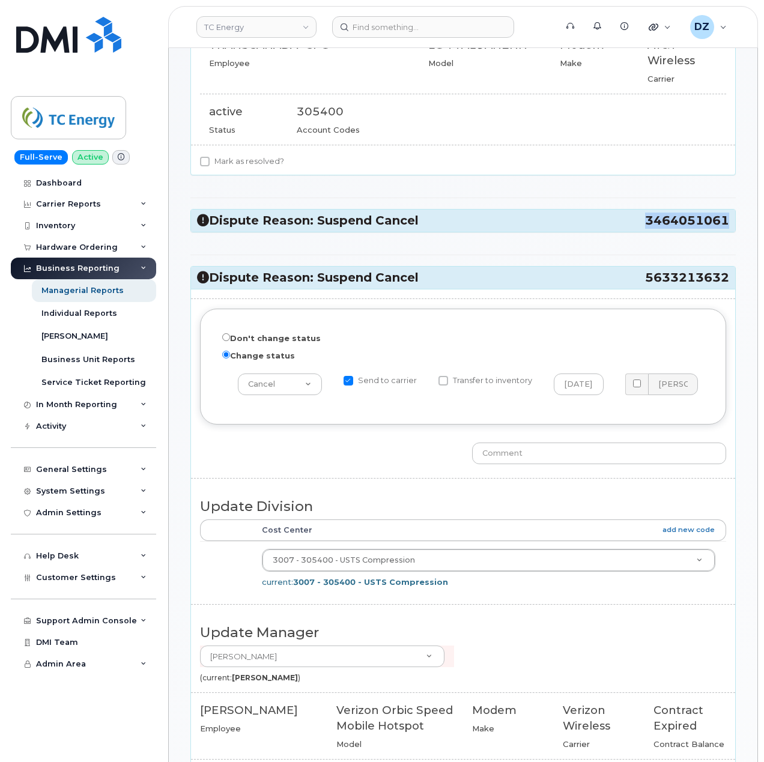
copy span "3464051061"
click at [445, 228] on h3 "Dispute Reason: Suspend Cancel 3464051061" at bounding box center [463, 221] width 532 height 16
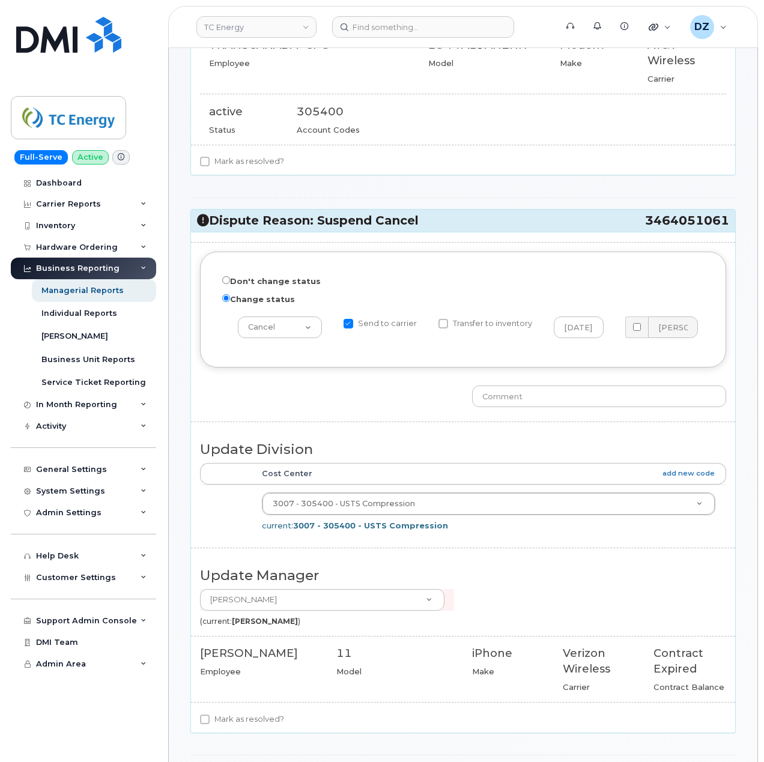
click at [350, 326] on input "Send to carrier" at bounding box center [349, 324] width 10 height 10
checkbox input "false"
click at [584, 402] on input "text" at bounding box center [599, 397] width 254 height 22
click at [679, 404] on input "Line cancelled. Confirmation #" at bounding box center [599, 397] width 254 height 22
paste input "3681007954"
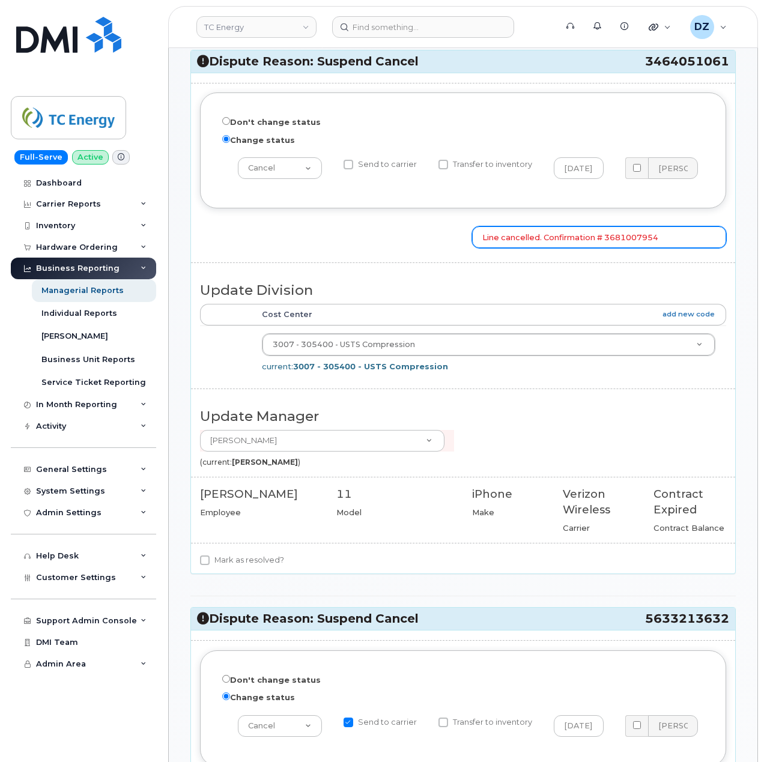
scroll to position [400, 0]
type input "Line cancelled. Confirmation # 3681007954"
click at [203, 561] on input "Mark as resolved?" at bounding box center [205, 560] width 10 height 10
checkbox input "true"
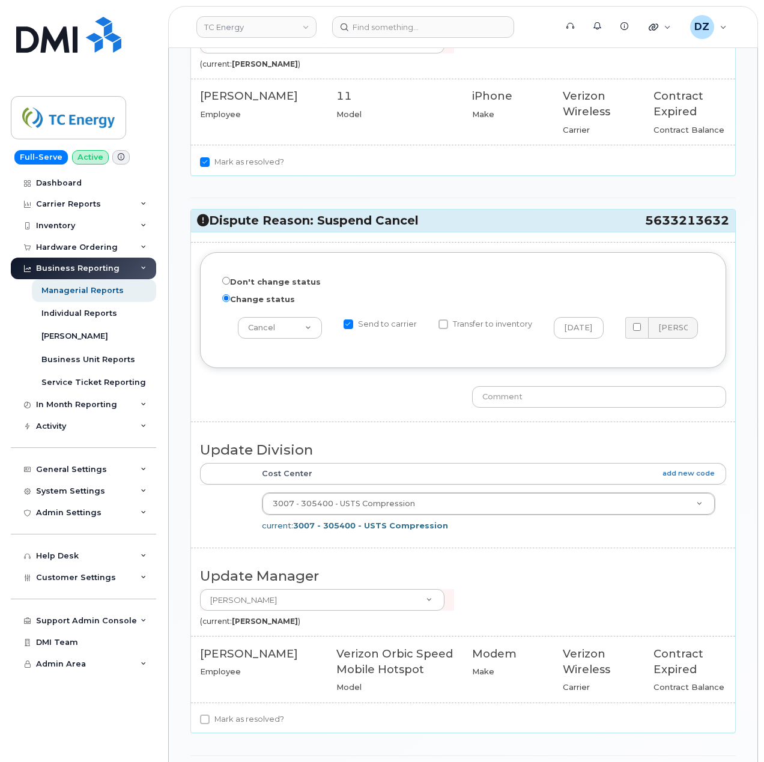
scroll to position [801, 0]
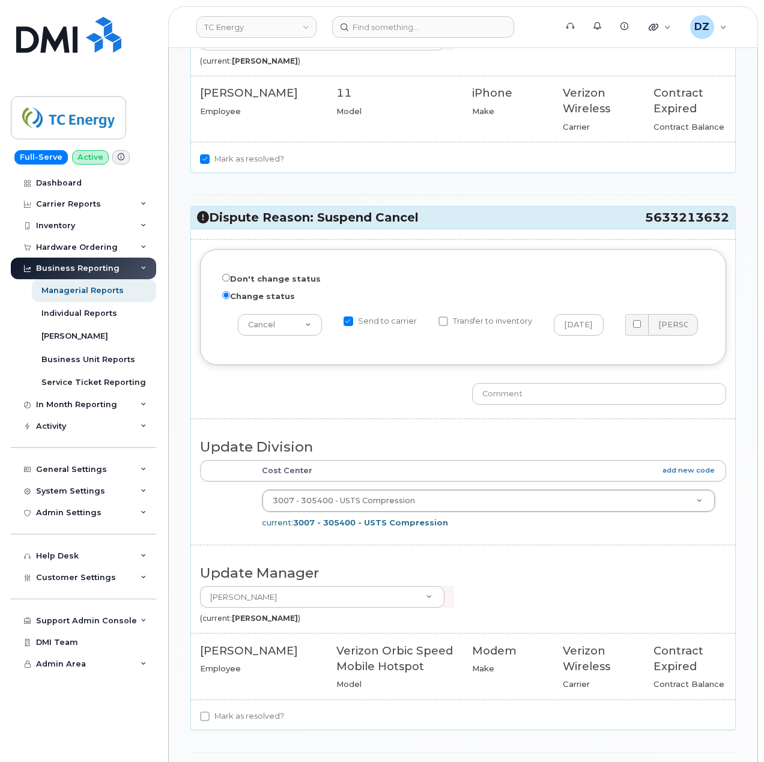
drag, startPoint x: 642, startPoint y: 220, endPoint x: 728, endPoint y: 224, distance: 86.0
click at [728, 224] on h3 "Dispute Reason: Suspend Cancel 5633213632" at bounding box center [463, 218] width 532 height 16
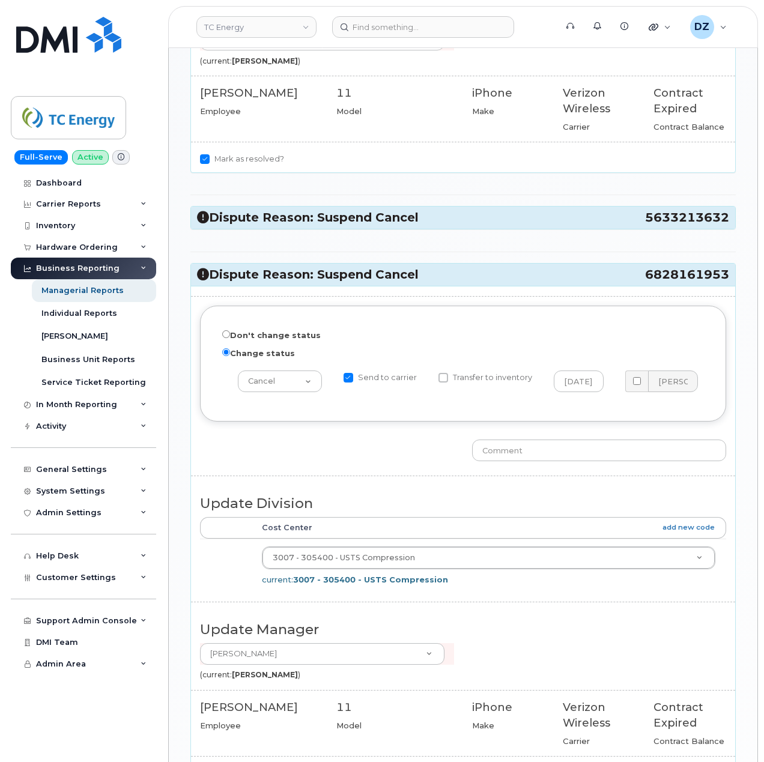
copy h3 "5633213632"
click at [493, 222] on h3 "Dispute Reason: Suspend Cancel 5633213632" at bounding box center [463, 218] width 532 height 16
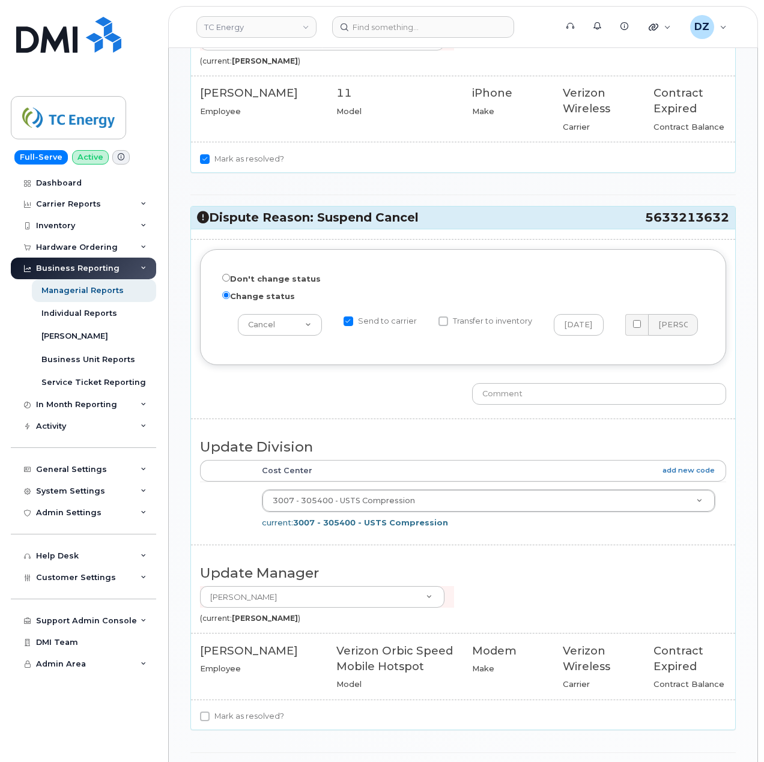
click at [351, 326] on input "Send to carrier" at bounding box center [349, 322] width 10 height 10
checkbox input "false"
click at [496, 401] on input "text" at bounding box center [599, 394] width 254 height 22
click at [685, 402] on input "Line cancelled. Confirmation #" at bounding box center [599, 394] width 254 height 22
paste input "3681031438"
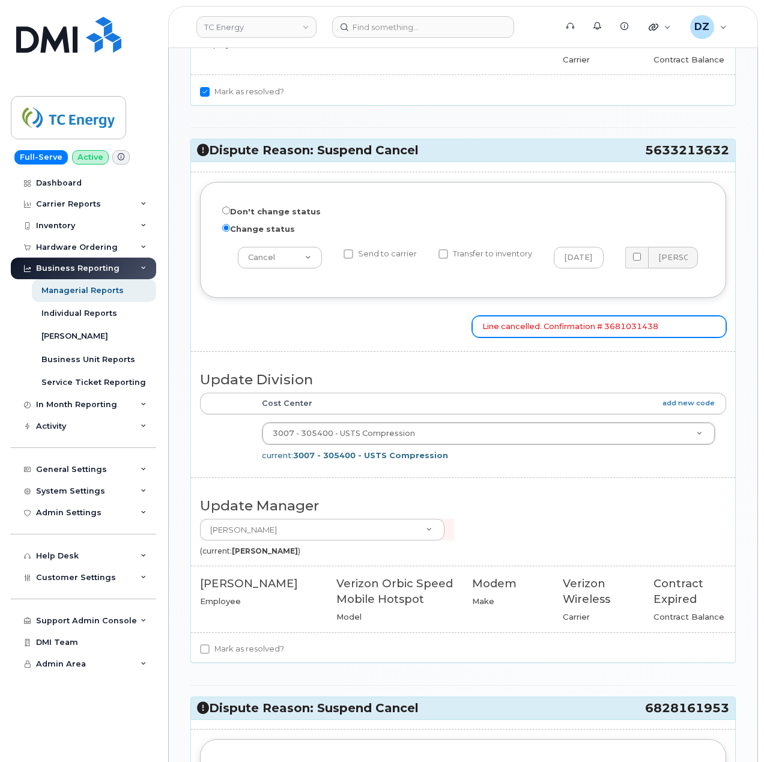
scroll to position [961, 0]
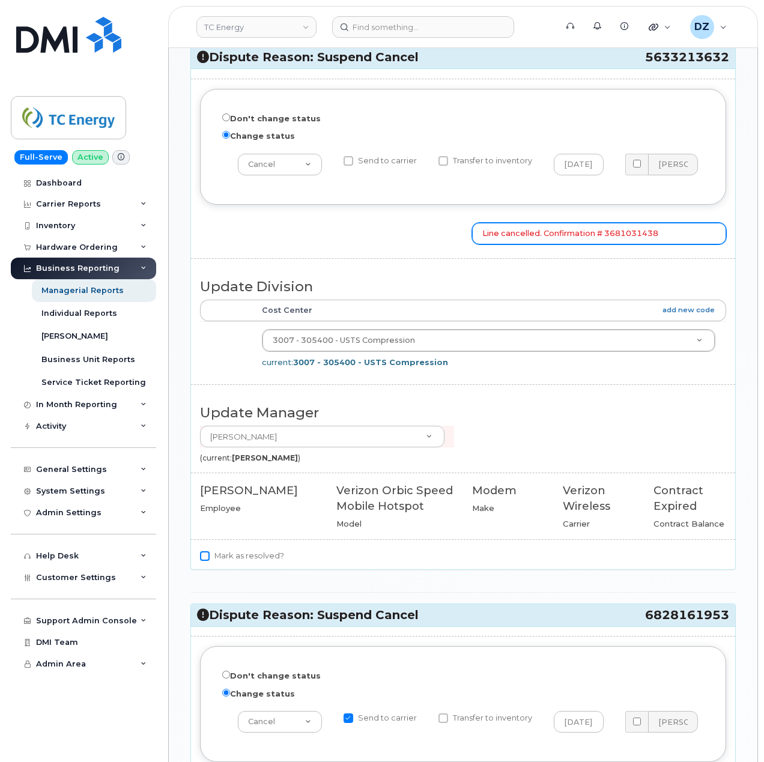
type input "Line cancelled. Confirmation # 3681031438"
click at [203, 561] on input "Mark as resolved?" at bounding box center [205, 556] width 10 height 10
checkbox input "true"
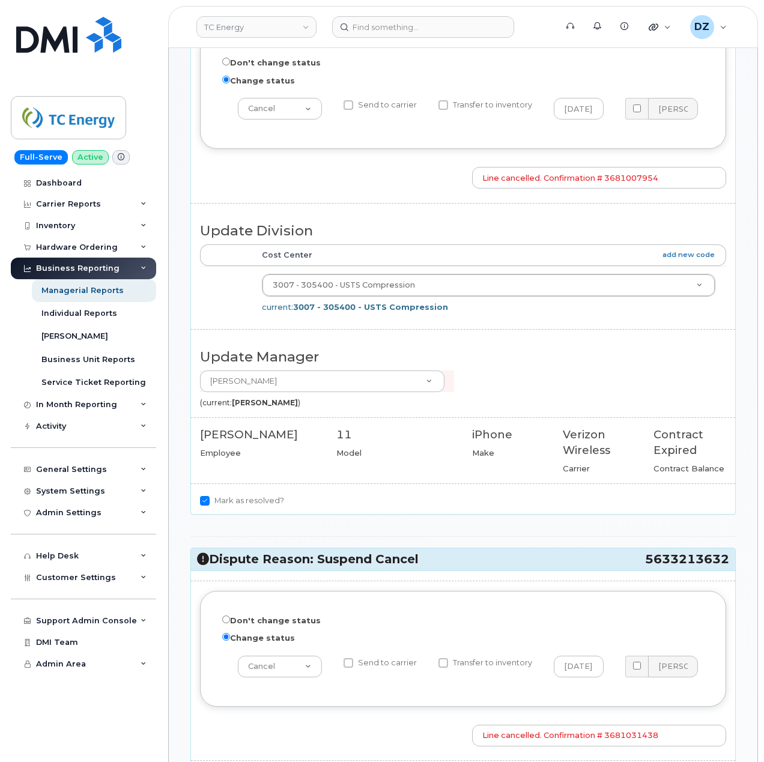
scroll to position [721, 0]
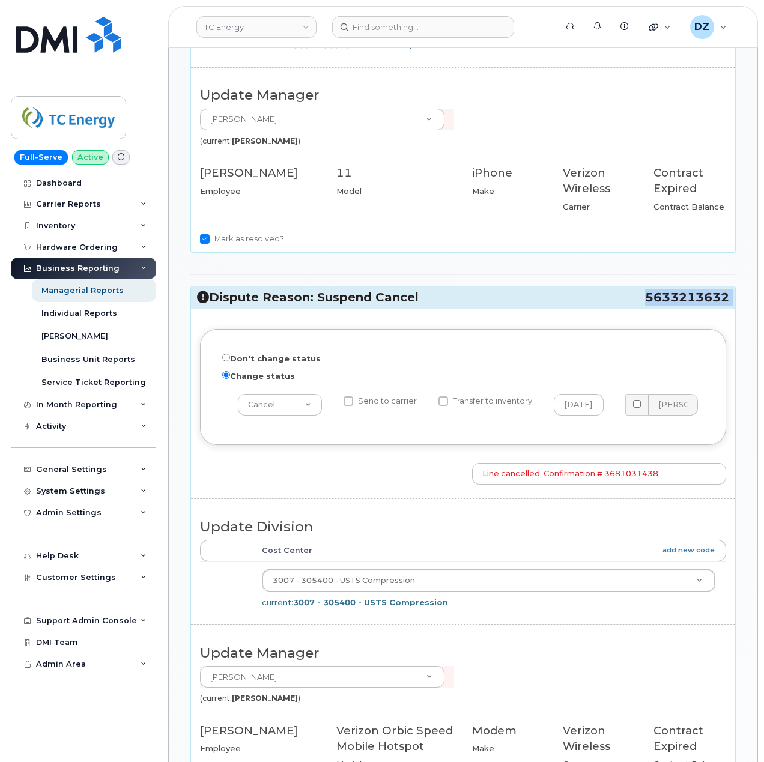
drag, startPoint x: 645, startPoint y: 304, endPoint x: 726, endPoint y: 317, distance: 82.2
click at [726, 317] on div "Dispute Reason: Suspend Cancel 5633213632 Don't change status Change status -- …" at bounding box center [462, 548] width 545 height 524
copy div "5633213632"
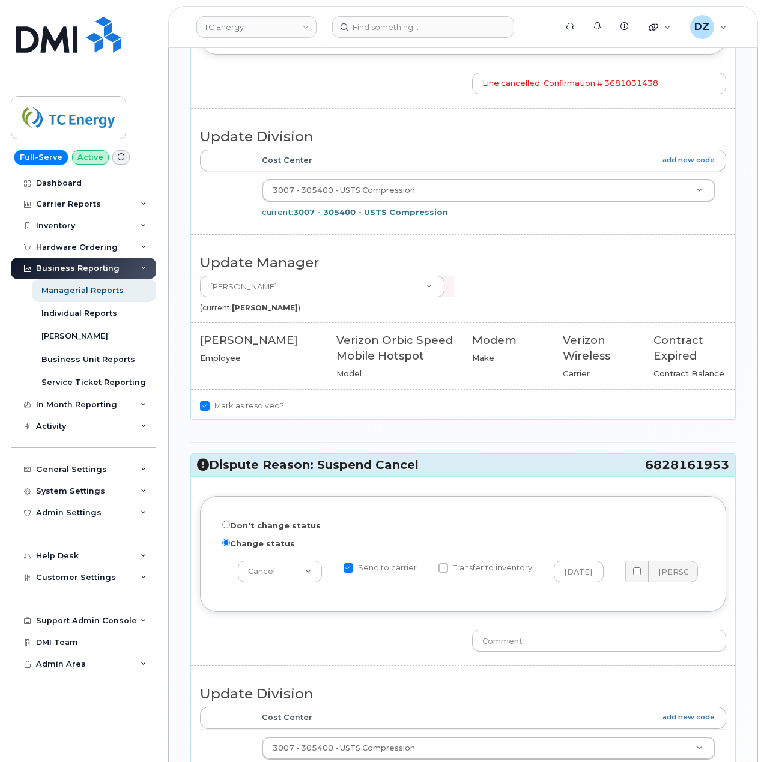
scroll to position [1121, 0]
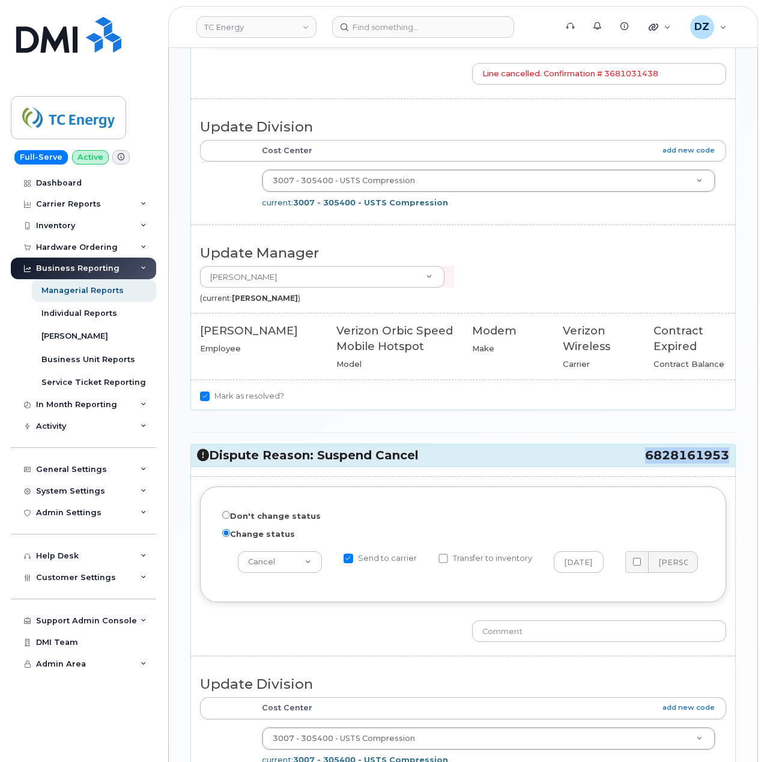
drag, startPoint x: 646, startPoint y: 465, endPoint x: 726, endPoint y: 464, distance: 79.9
click at [726, 464] on span "6828161953" at bounding box center [687, 456] width 84 height 16
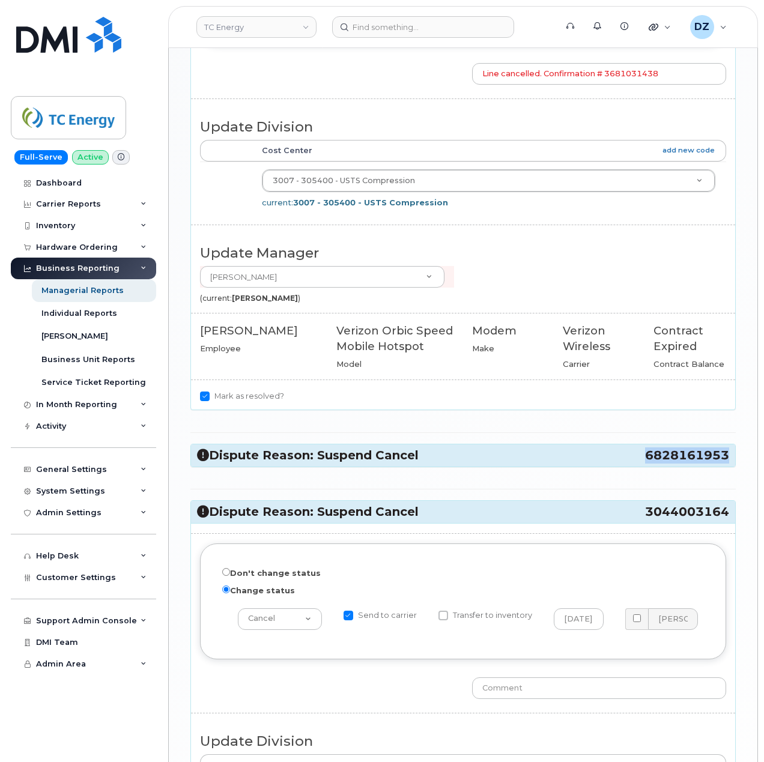
copy span "6828161953"
click at [447, 460] on h3 "Dispute Reason: Suspend Cancel 6828161953" at bounding box center [463, 456] width 532 height 16
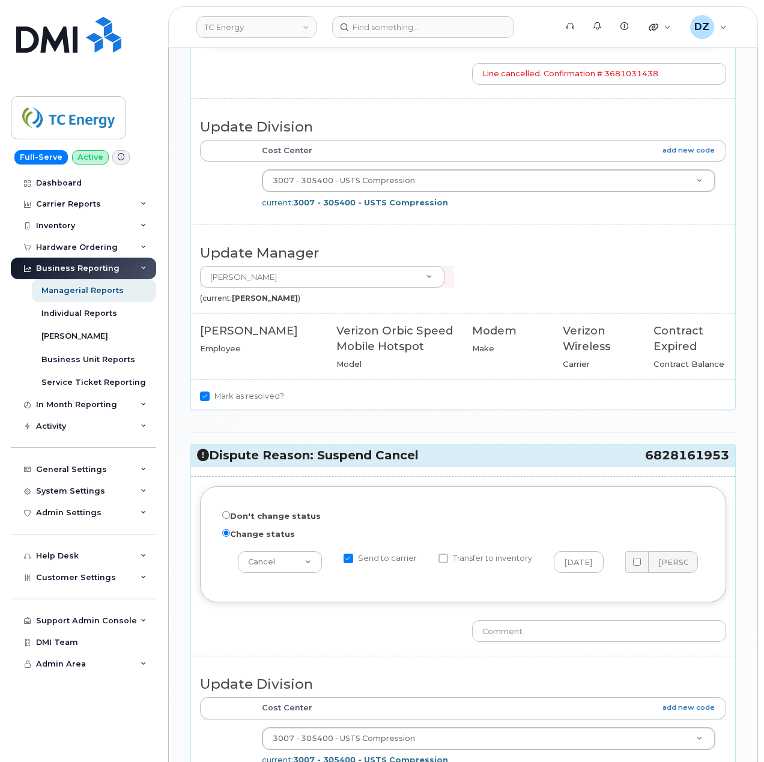
scroll to position [1201, 0]
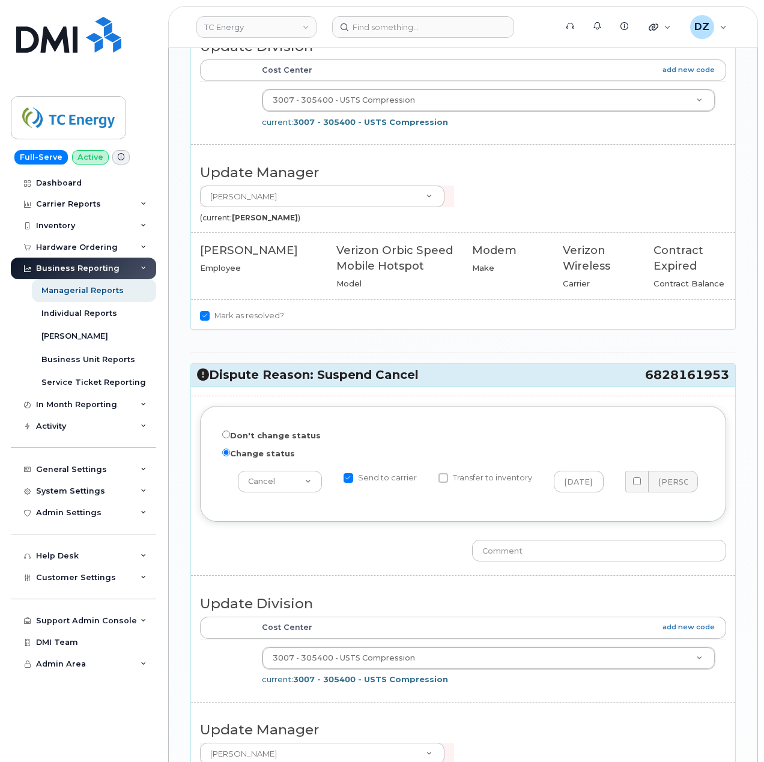
click at [349, 483] on input "Send to carrier" at bounding box center [349, 478] width 10 height 10
checkbox input "false"
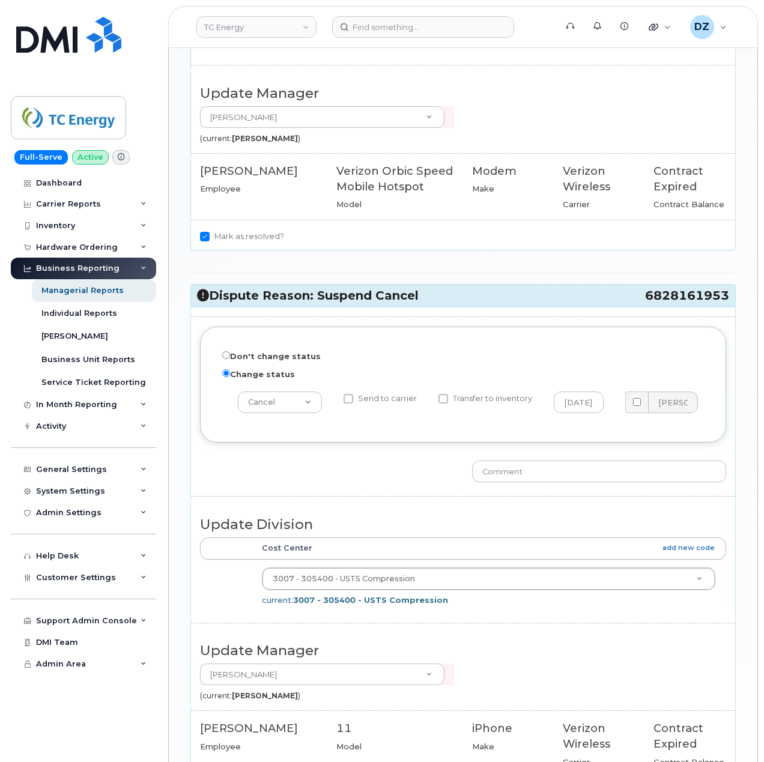
scroll to position [1281, 0]
click at [580, 479] on input "text" at bounding box center [599, 471] width 254 height 22
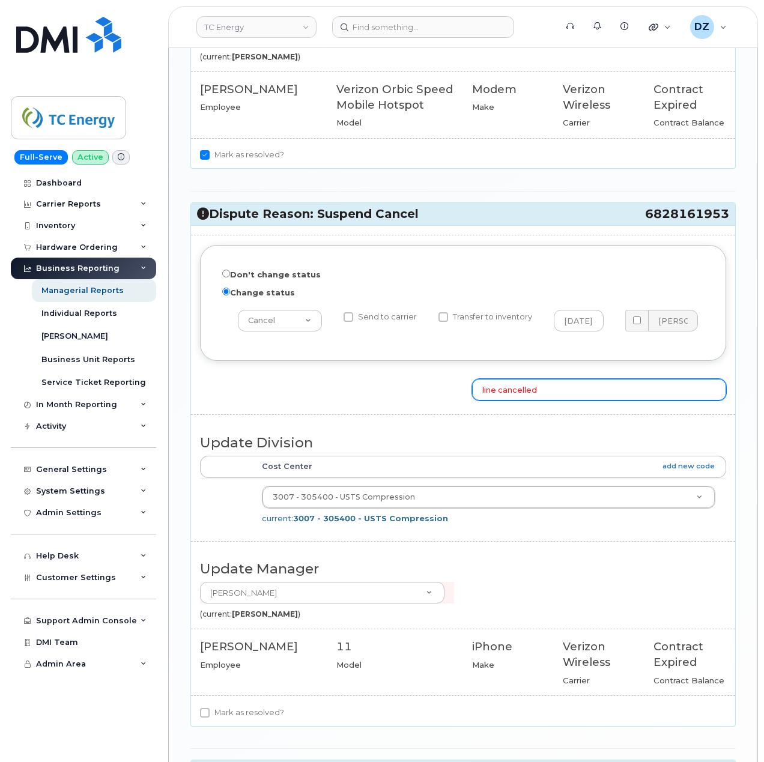
scroll to position [1522, 0]
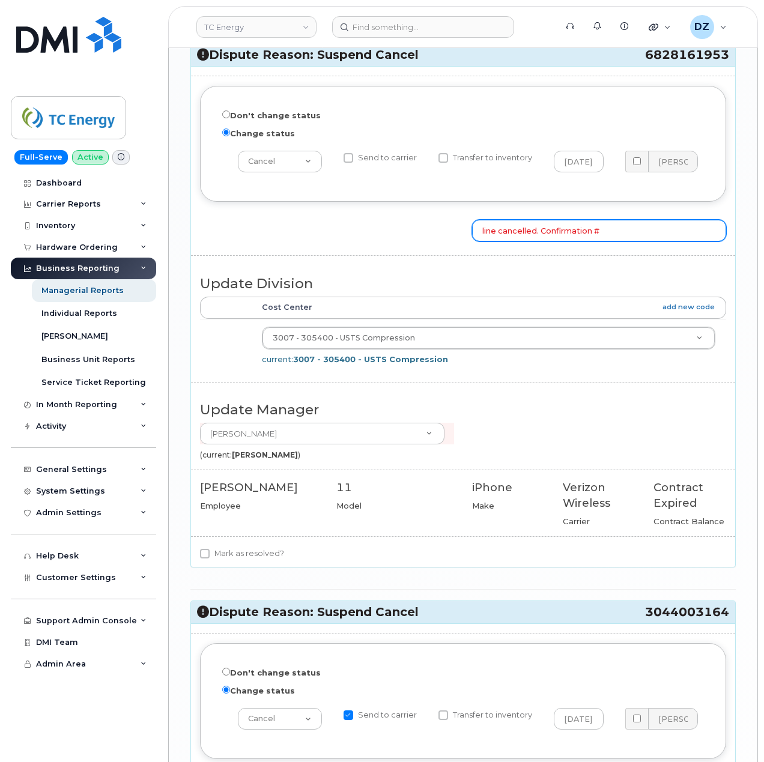
click at [640, 241] on input "line cancelled. Confirmation #" at bounding box center [599, 231] width 254 height 22
paste input "3681159226"
type input "line cancelled. Confirmation # 3681159226"
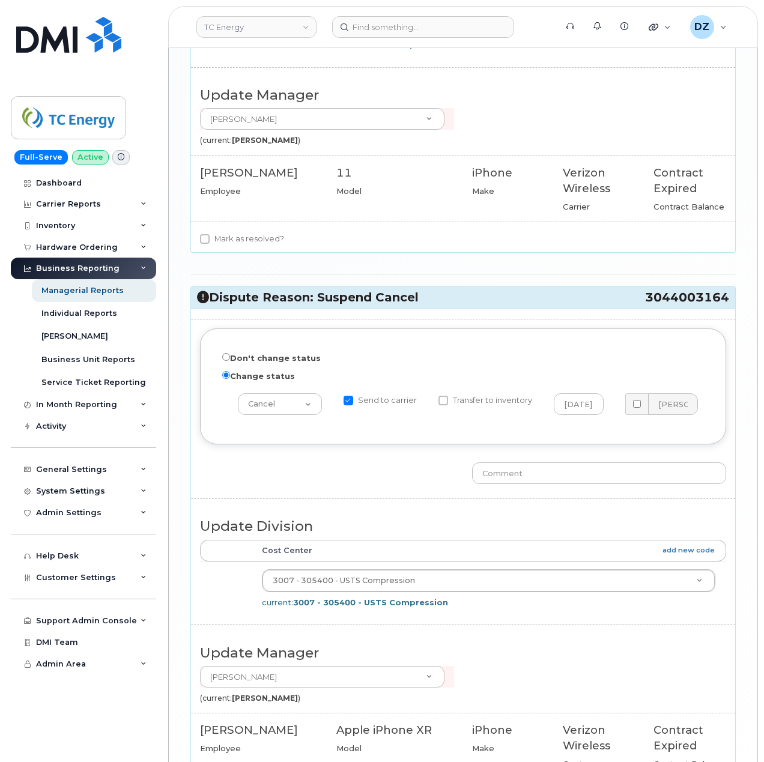
scroll to position [1842, 0]
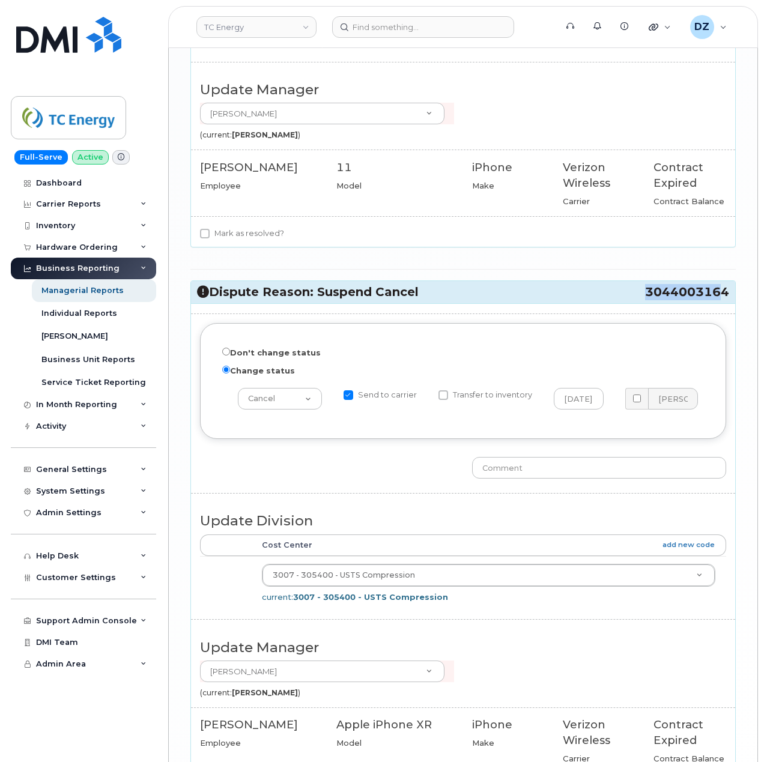
drag, startPoint x: 666, startPoint y: 306, endPoint x: 724, endPoint y: 309, distance: 57.7
click at [724, 300] on span "3044003164" at bounding box center [687, 292] width 84 height 16
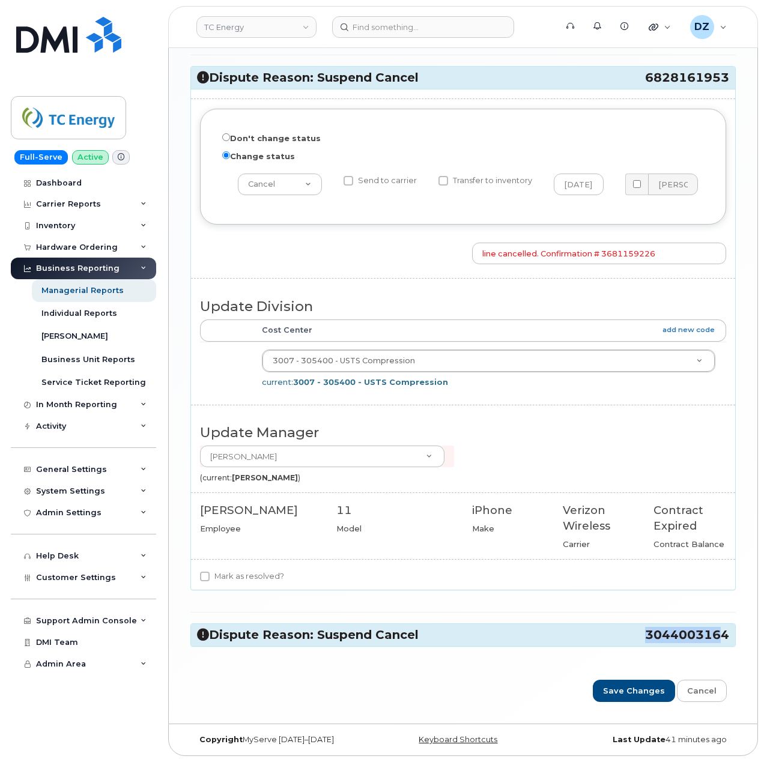
scroll to position [1514, 0]
copy span "3044003164"
click at [501, 627] on h3 "Dispute Reason: Suspend Cancel 3044003164" at bounding box center [463, 635] width 532 height 16
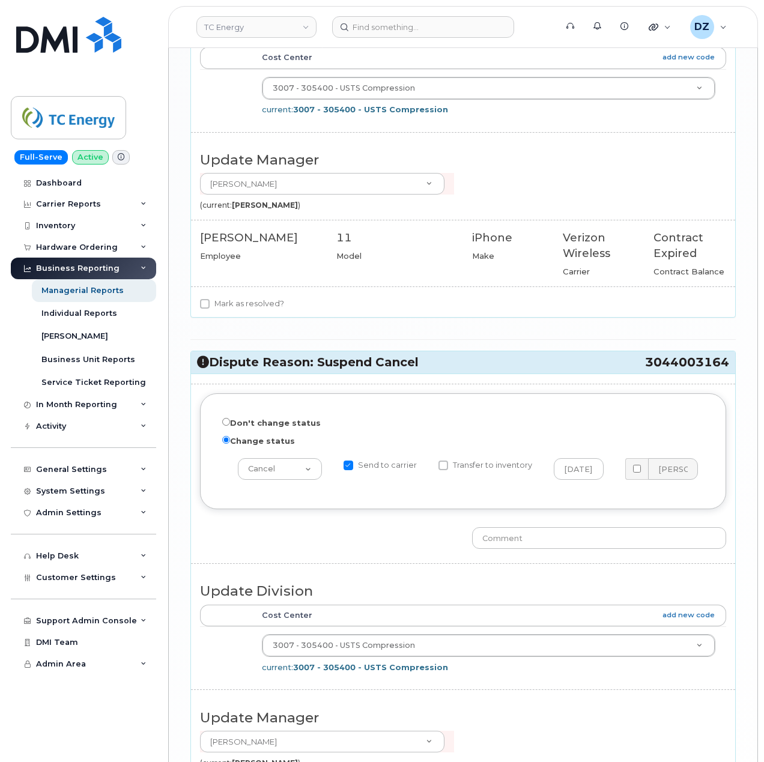
scroll to position [1842, 0]
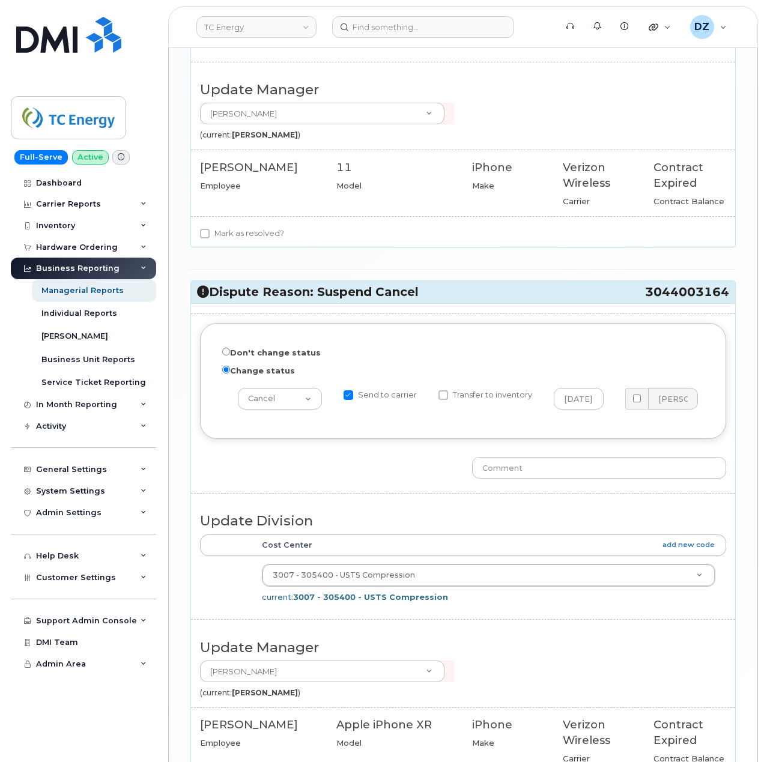
click at [351, 400] on input "Send to carrier" at bounding box center [349, 395] width 10 height 10
checkbox input "false"
click at [530, 479] on input "text" at bounding box center [599, 468] width 254 height 22
click at [646, 479] on input "line cancelled. Confirmation #" at bounding box center [599, 468] width 254 height 22
paste input "3681168544"
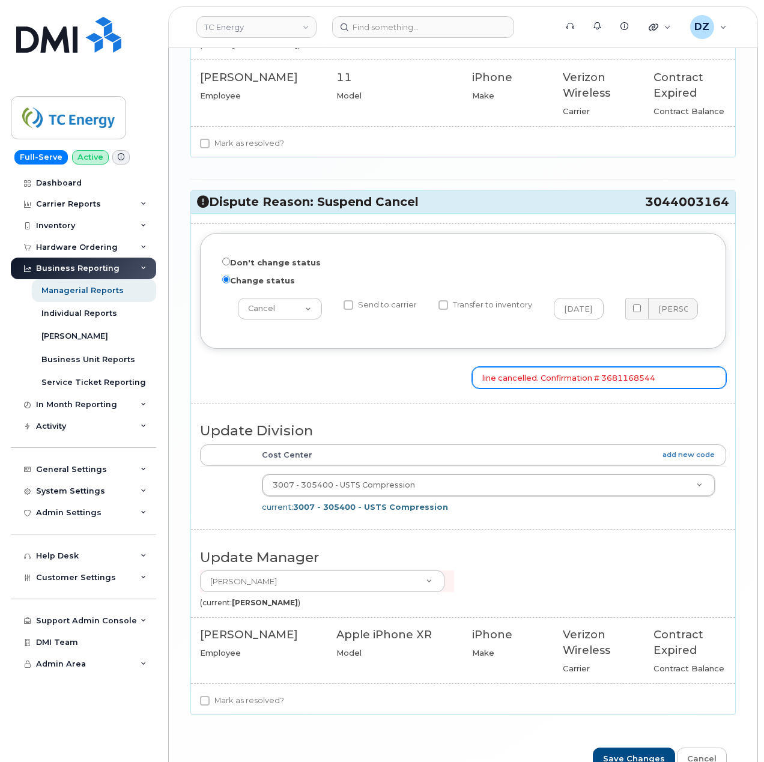
scroll to position [2017, 0]
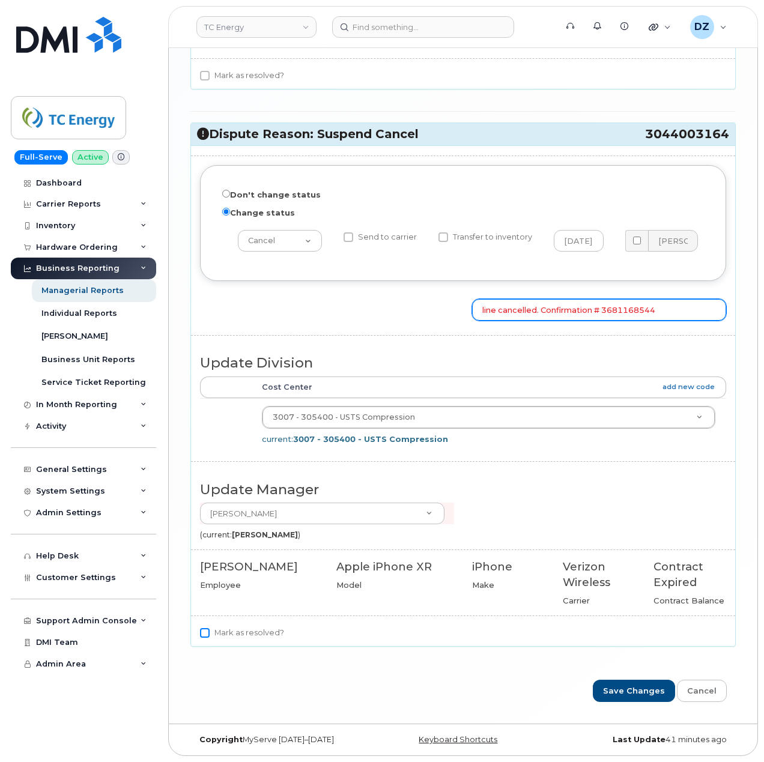
type input "line cancelled. Confirmation # 3681168544"
click at [202, 633] on input "Mark as resolved?" at bounding box center [205, 633] width 10 height 10
checkbox input "true"
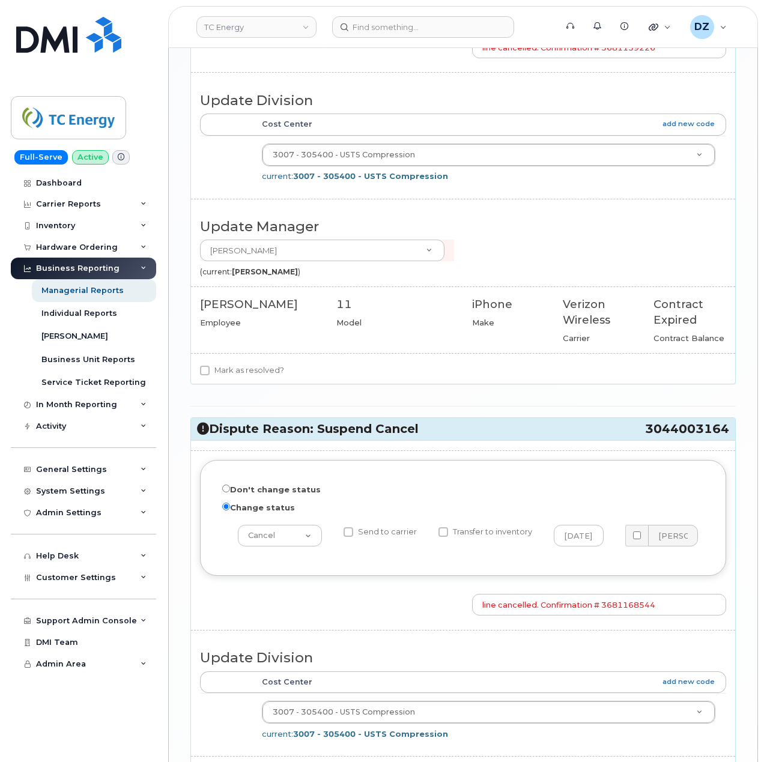
scroll to position [1697, 0]
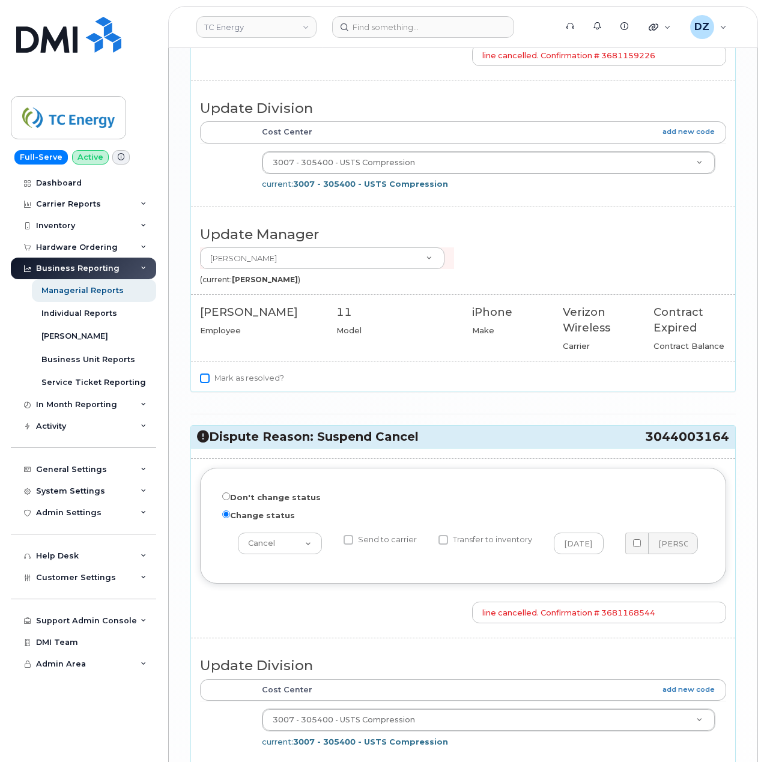
click at [207, 383] on input "Mark as resolved?" at bounding box center [205, 379] width 10 height 10
checkbox input "true"
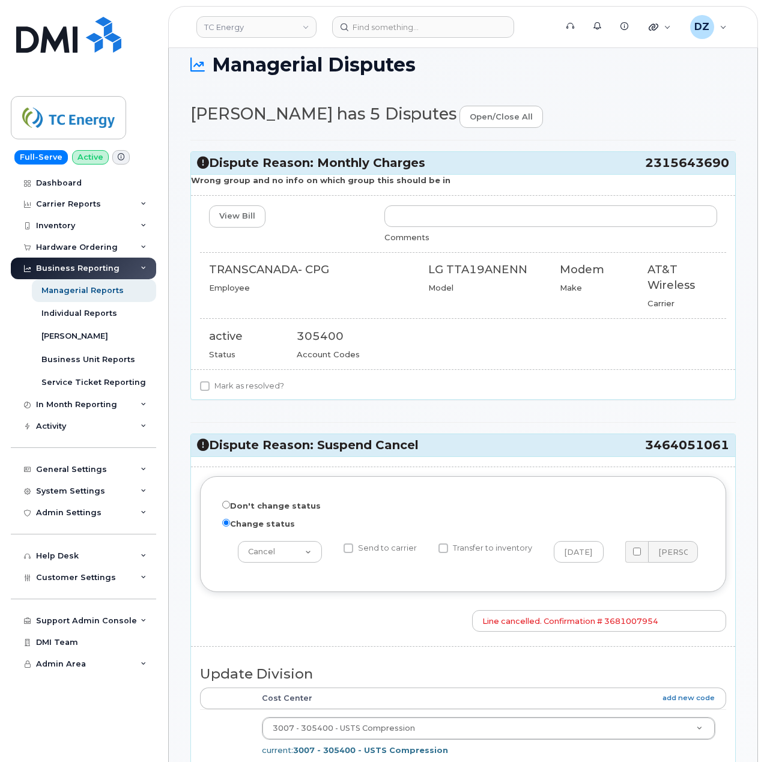
scroll to position [15, 0]
drag, startPoint x: 643, startPoint y: 166, endPoint x: 727, endPoint y: 168, distance: 84.1
click at [727, 168] on h3 "Dispute Reason: Monthly Charges 2315643690" at bounding box center [463, 164] width 532 height 16
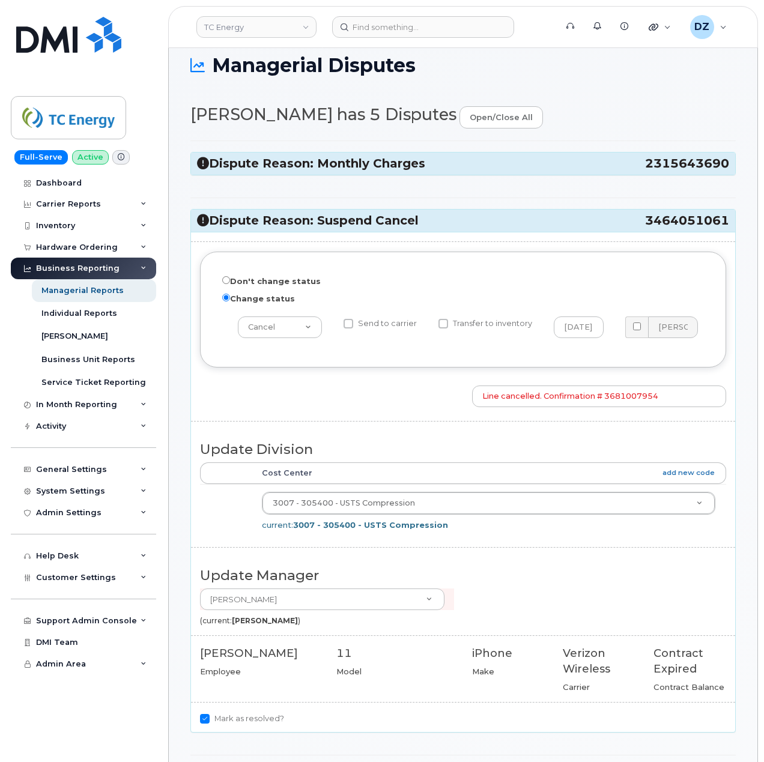
copy h3 "2315643690"
click at [491, 163] on h3 "Dispute Reason: Monthly Charges 2315643690" at bounding box center [463, 164] width 532 height 16
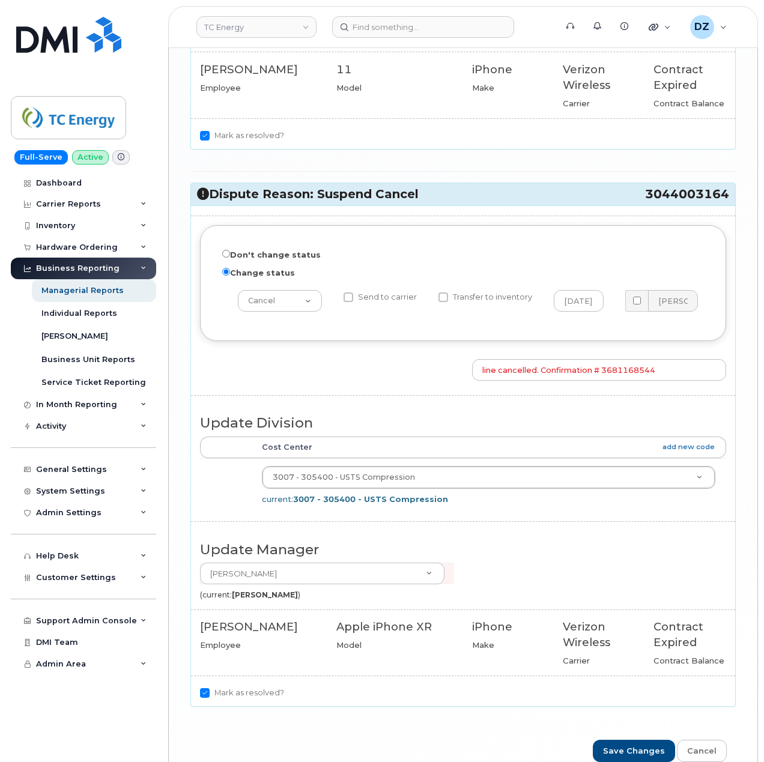
scroll to position [2017, 0]
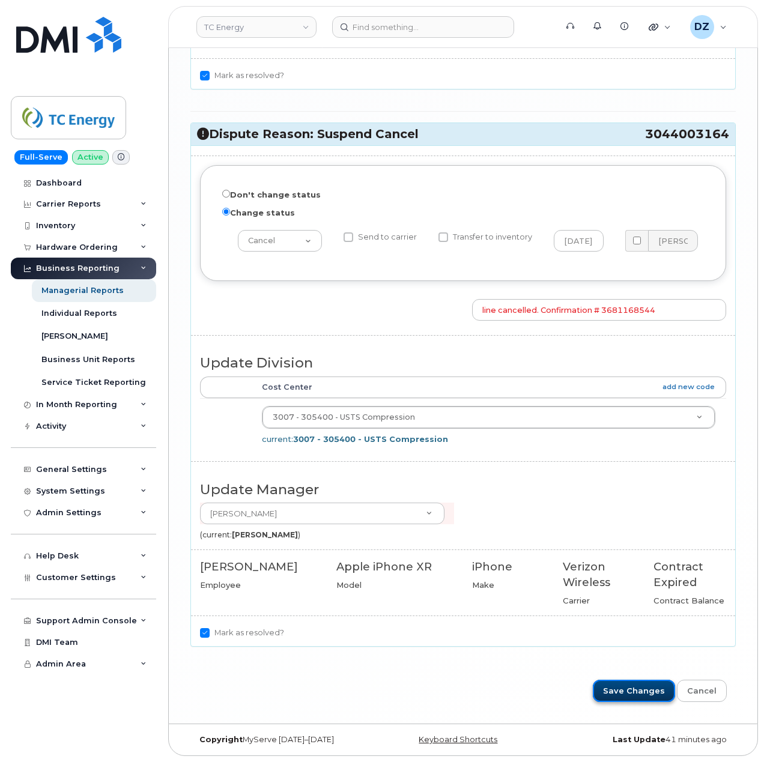
click at [647, 687] on input "Save Changes" at bounding box center [634, 691] width 82 height 22
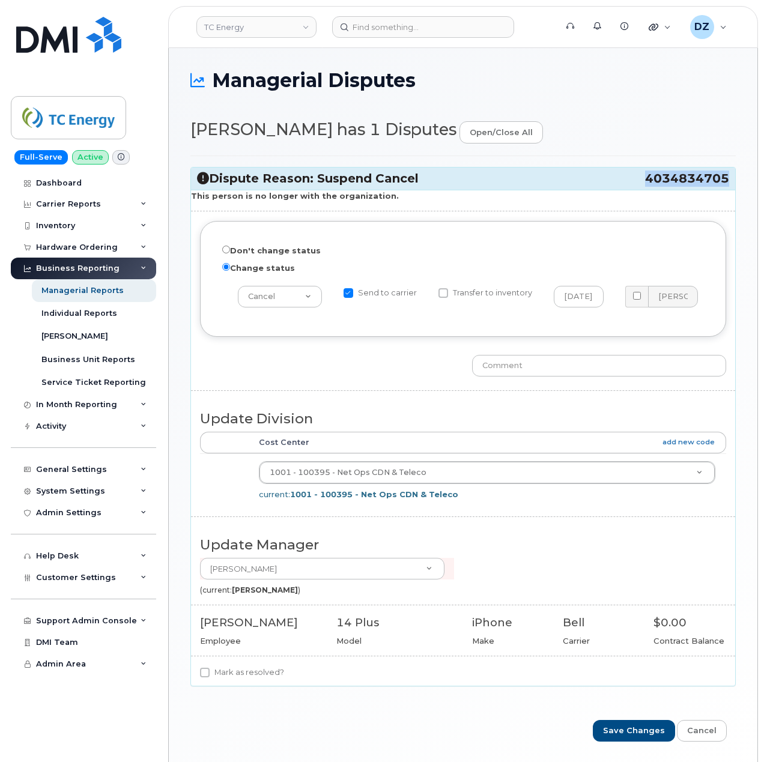
drag, startPoint x: 645, startPoint y: 181, endPoint x: 726, endPoint y: 180, distance: 81.7
click at [726, 180] on span "4034834705" at bounding box center [687, 179] width 84 height 16
copy span "4034834705"
click at [224, 270] on input "Change status" at bounding box center [226, 267] width 8 height 8
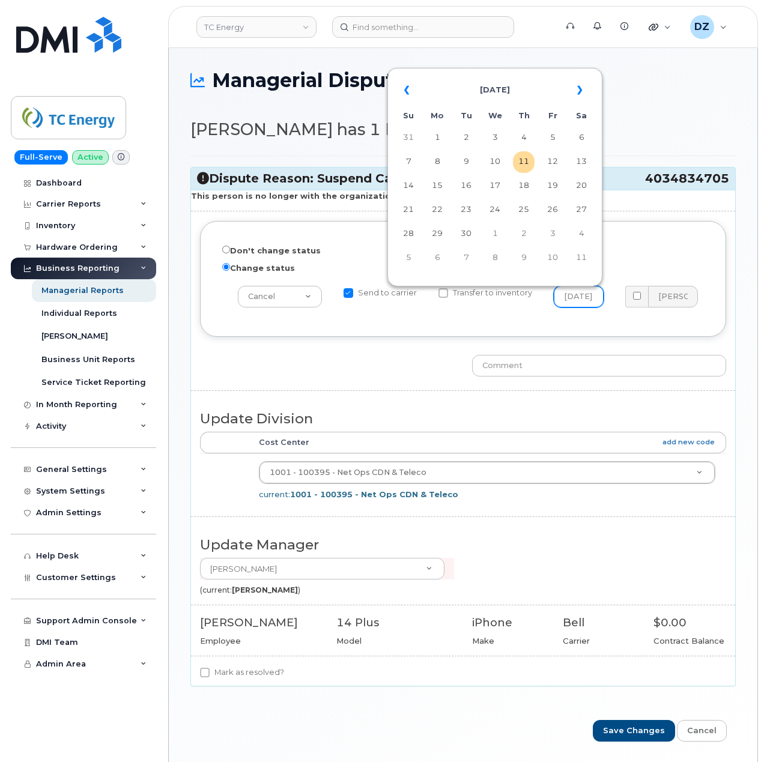
click at [577, 294] on input "2025-09-10" at bounding box center [579, 297] width 50 height 22
click at [522, 165] on td "11" at bounding box center [524, 162] width 22 height 22
type input "2025-09-11"
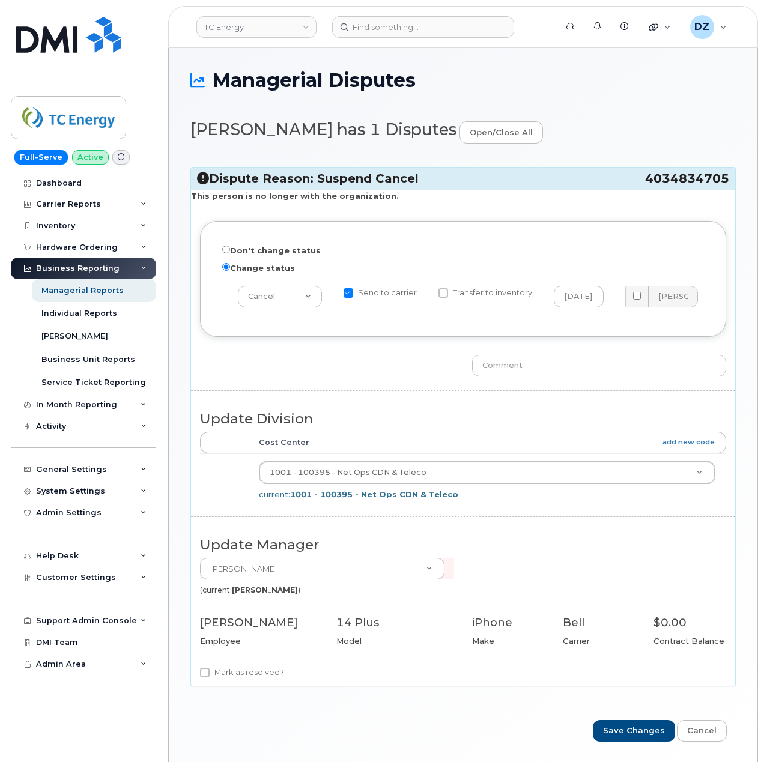
click at [210, 680] on label "Mark as resolved?" at bounding box center [242, 673] width 84 height 14
click at [210, 678] on input "Mark as resolved?" at bounding box center [205, 673] width 10 height 10
checkbox input "true"
click at [645, 734] on input "Save Changes" at bounding box center [634, 731] width 82 height 22
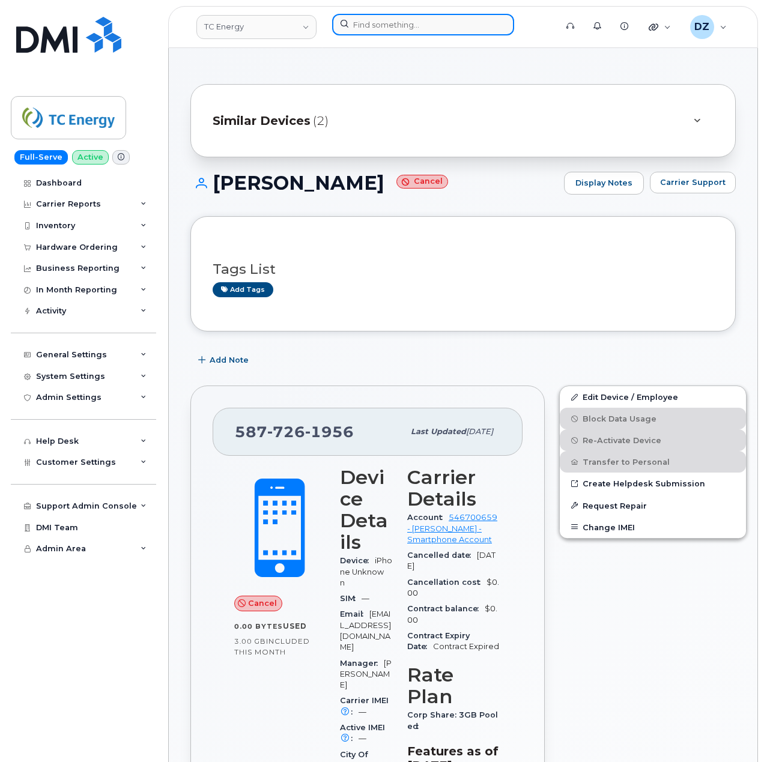
click at [385, 31] on input at bounding box center [423, 25] width 182 height 22
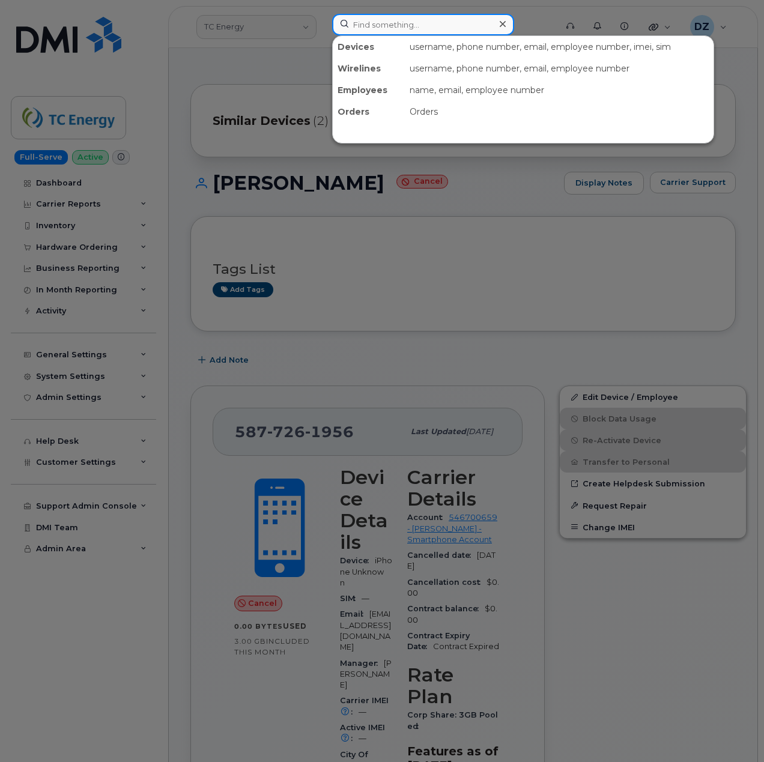
paste input "4034834705"
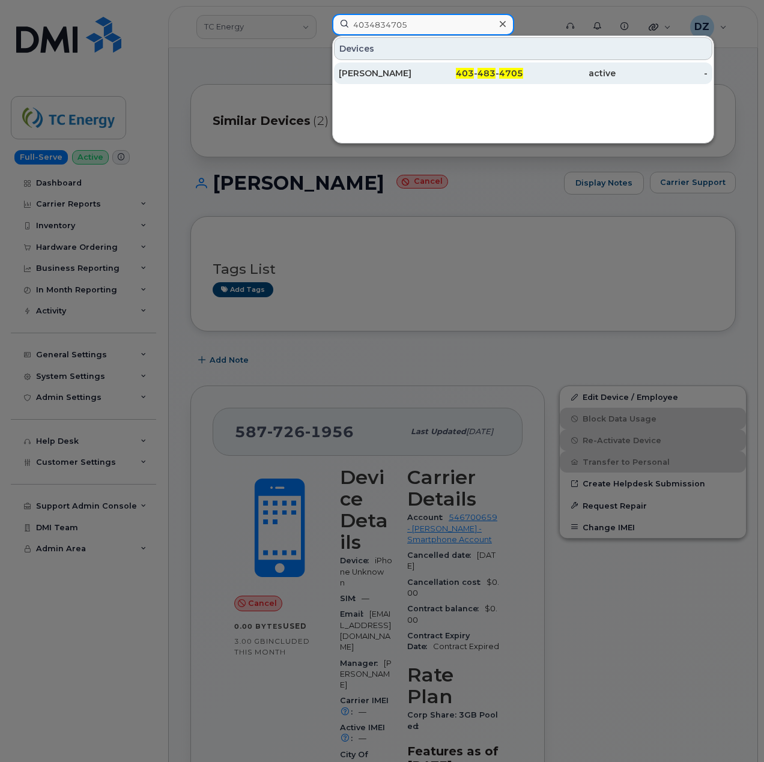
type input "4034834705"
click at [436, 71] on div "403 - 483 - 4705" at bounding box center [477, 73] width 93 height 12
